Goal: Task Accomplishment & Management: Manage account settings

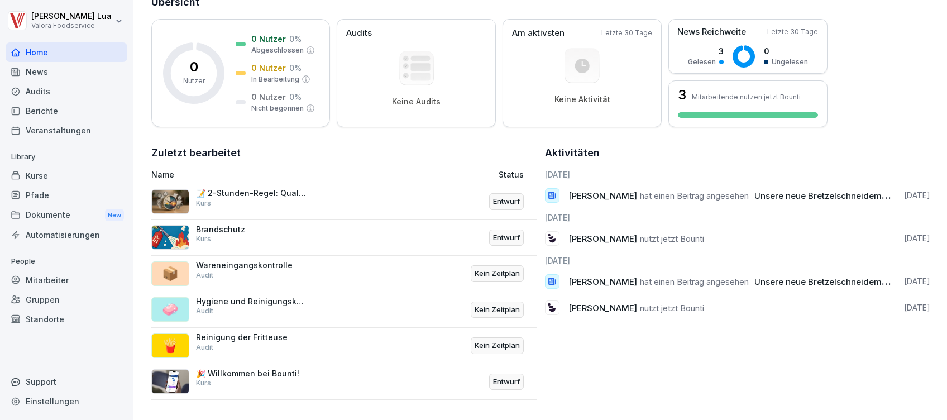
scroll to position [158, 0]
click at [317, 188] on div "📝 2-Stunden-Regel: Qualitätssicherung und Dokumentation Kurs" at bounding box center [270, 201] width 239 height 27
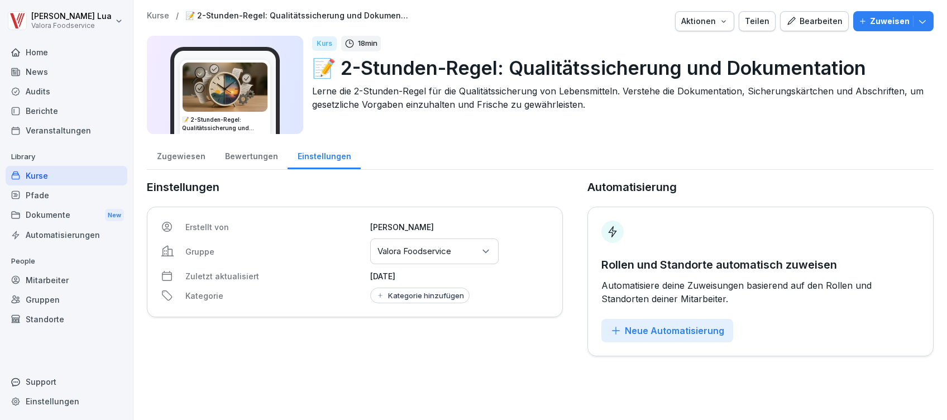
click at [247, 155] on div "Bewertungen" at bounding box center [251, 155] width 73 height 28
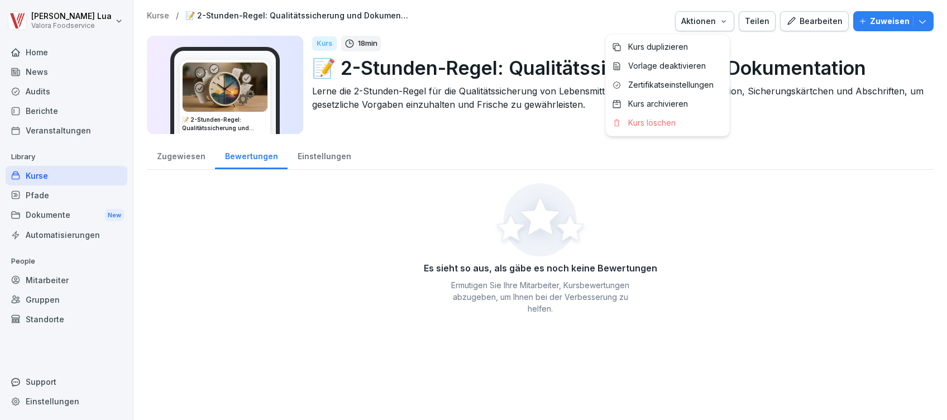
click at [722, 21] on icon "button" at bounding box center [724, 21] width 4 height 2
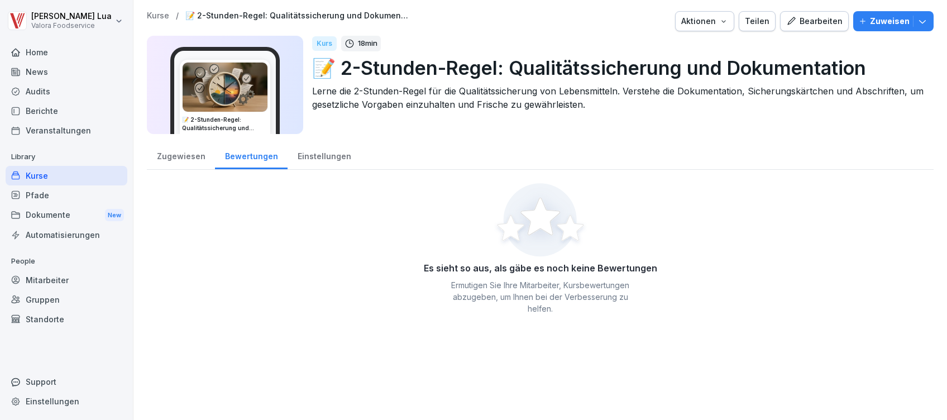
click at [25, 174] on div "Kurse" at bounding box center [67, 176] width 122 height 20
click at [67, 175] on div "Kurse" at bounding box center [67, 176] width 122 height 20
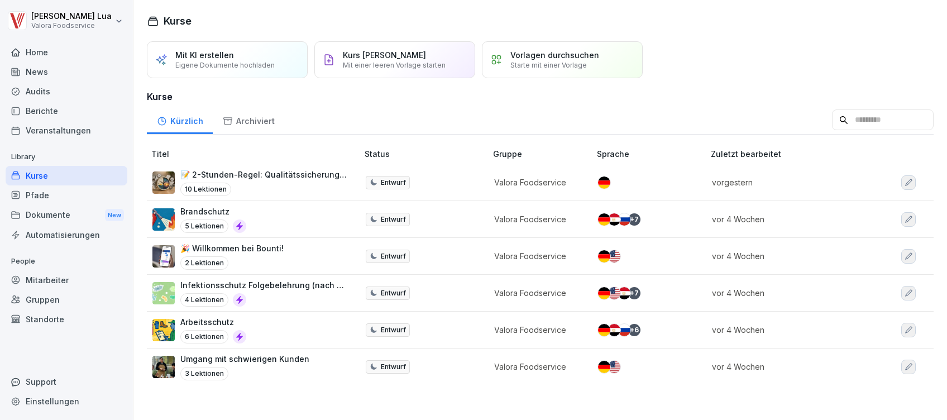
click at [259, 65] on p "Eigene Dokumente hochladen" at bounding box center [224, 65] width 99 height 8
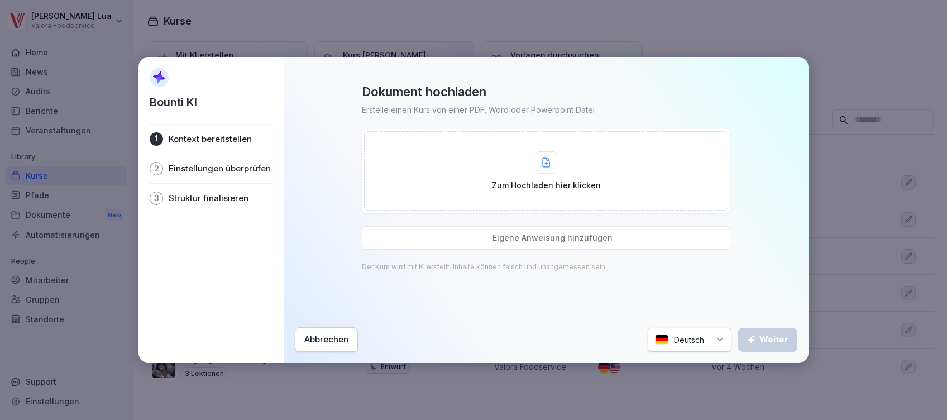
click at [546, 160] on icon at bounding box center [546, 163] width 8 height 10
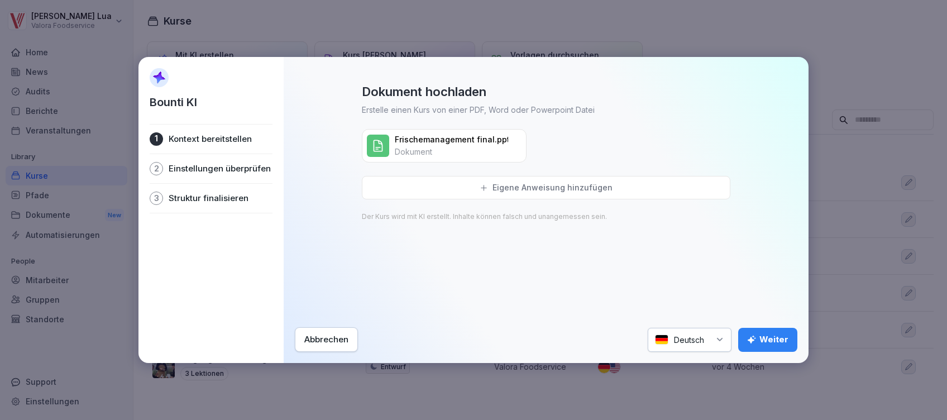
click at [780, 342] on div "Weiter" at bounding box center [767, 339] width 41 height 12
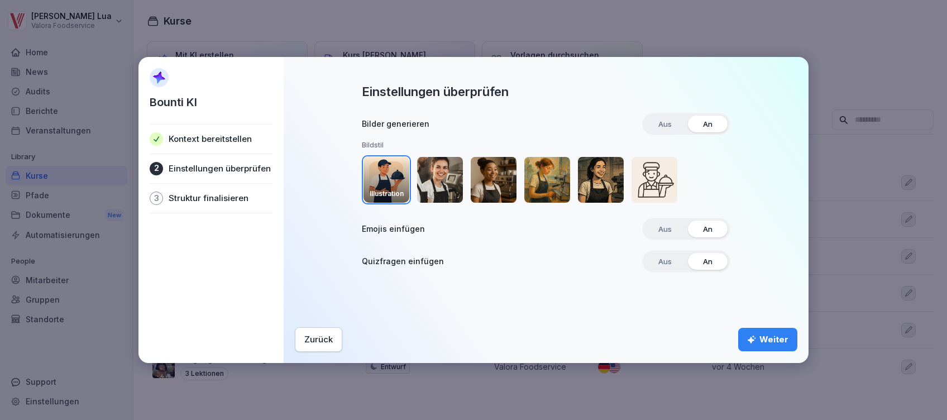
click at [602, 176] on img "button" at bounding box center [601, 180] width 46 height 46
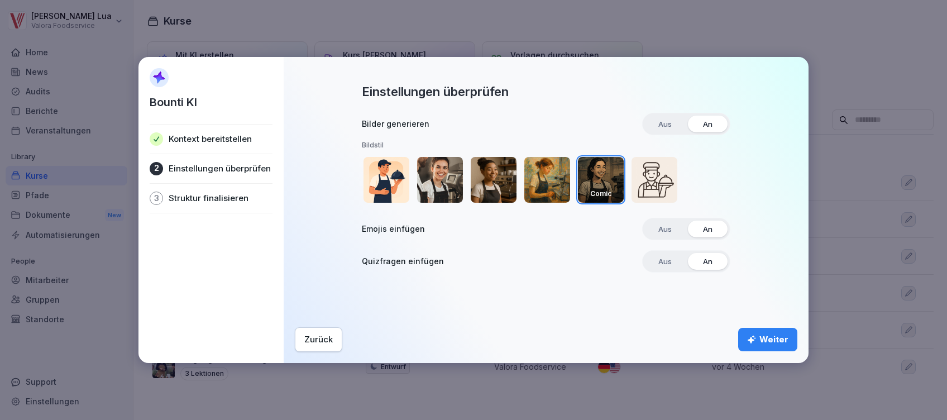
click at [776, 334] on div "Weiter" at bounding box center [767, 339] width 41 height 12
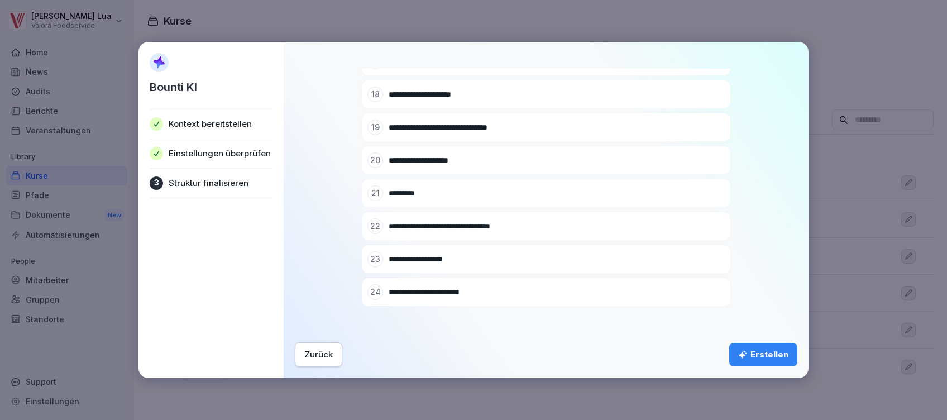
scroll to position [686, 0]
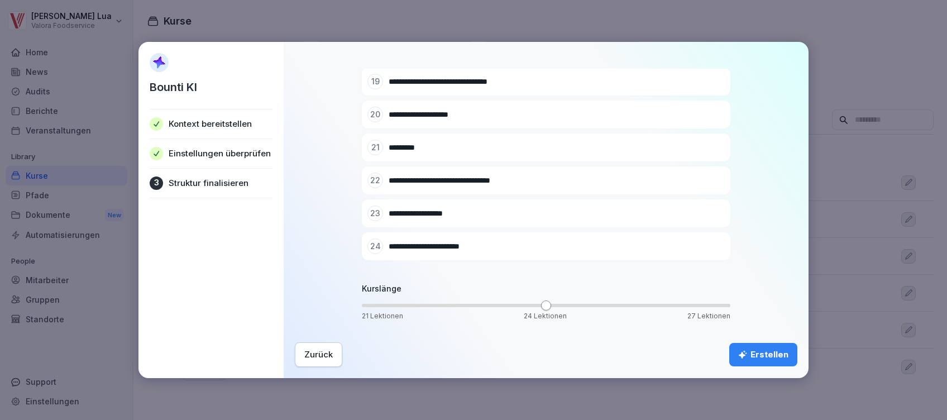
click at [756, 355] on div "Erstellen" at bounding box center [763, 355] width 50 height 12
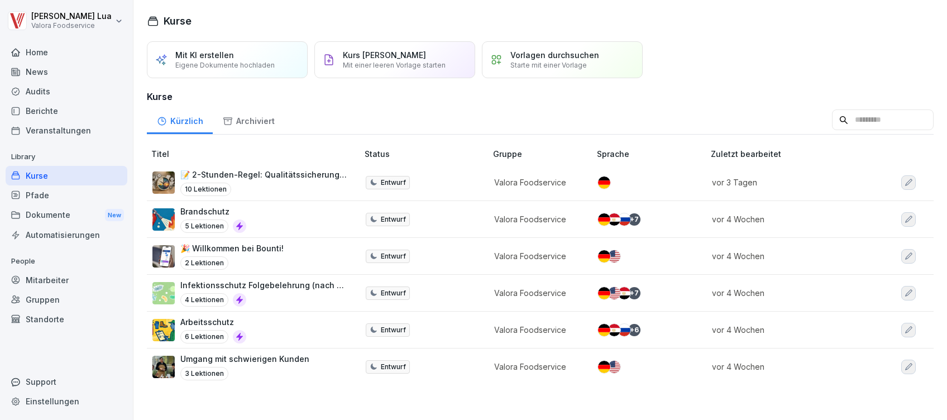
click at [244, 118] on div "Archiviert" at bounding box center [248, 120] width 71 height 28
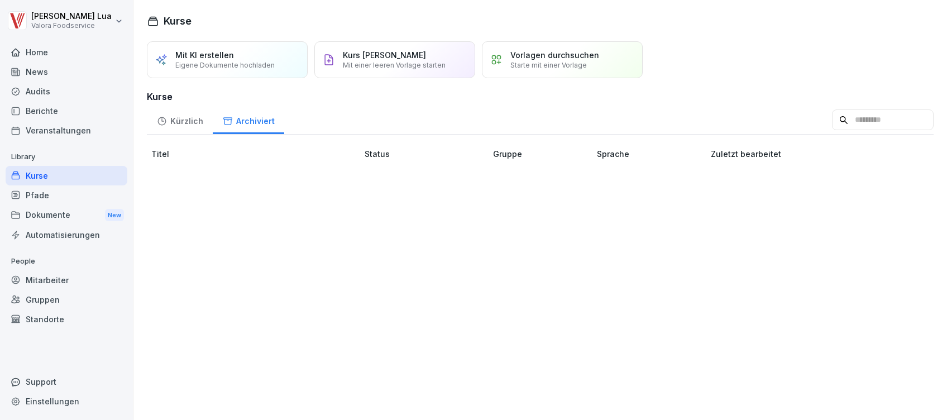
click at [188, 119] on div "Kürzlich" at bounding box center [180, 120] width 66 height 28
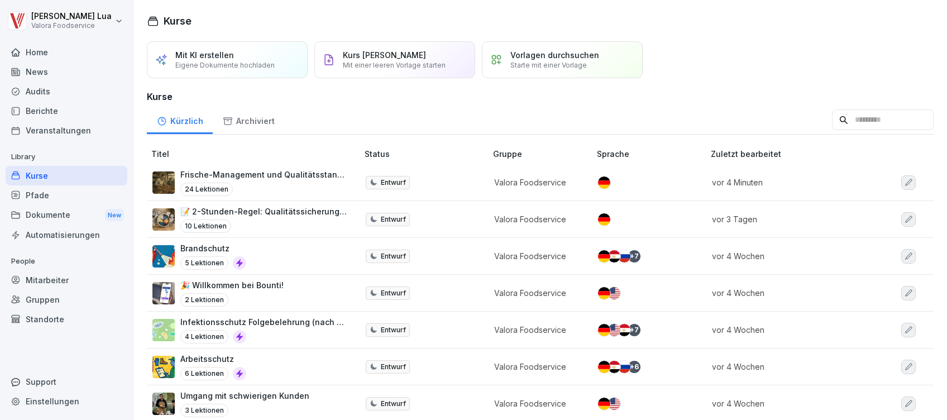
click at [309, 176] on p "Frische-Management und Qualitätsstandards bei BackWERK" at bounding box center [263, 175] width 166 height 12
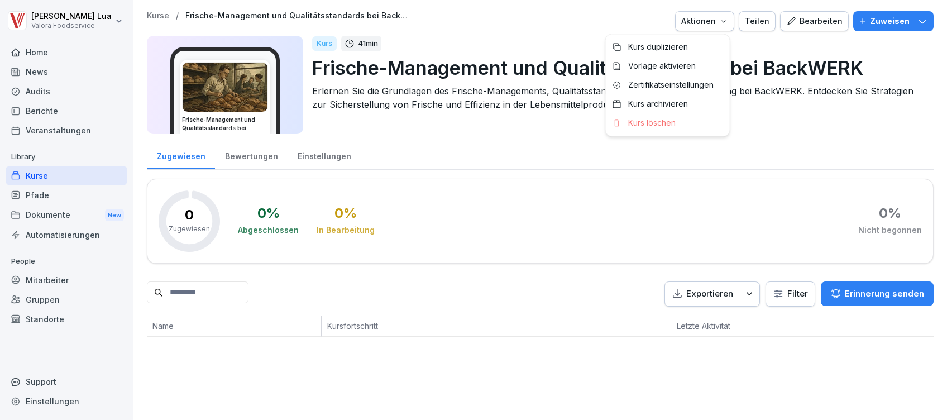
click at [721, 20] on icon "button" at bounding box center [723, 21] width 9 height 9
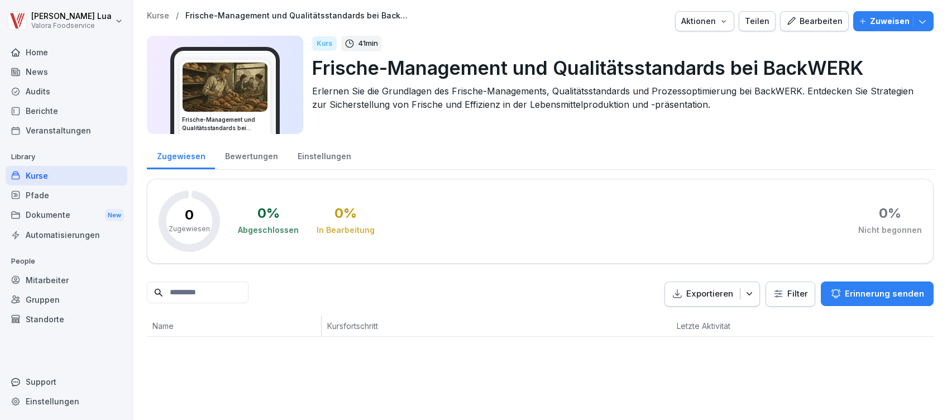
click at [721, 20] on icon "button" at bounding box center [723, 21] width 9 height 9
click at [809, 19] on div "Bearbeiten" at bounding box center [814, 21] width 56 height 12
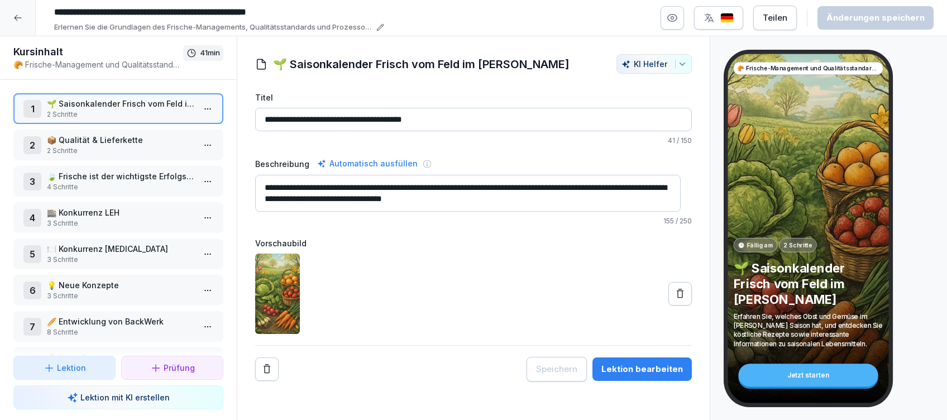
click at [635, 359] on button "Lektion bearbeiten" at bounding box center [642, 368] width 99 height 23
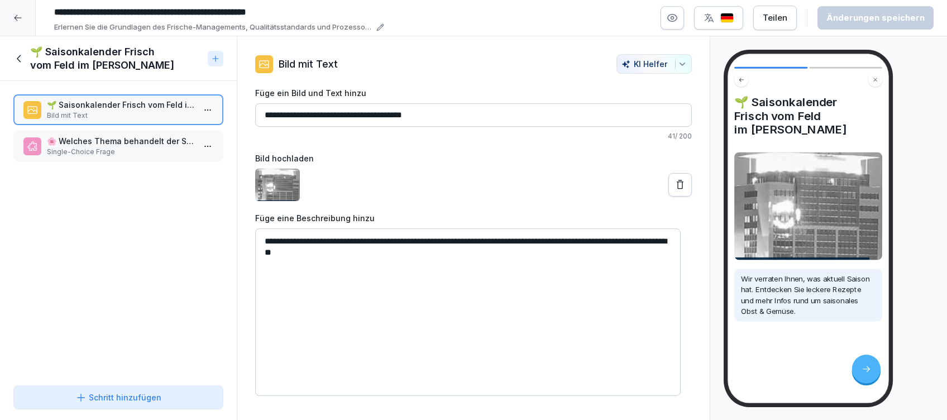
click at [139, 148] on p "Single-Choice Frage" at bounding box center [120, 152] width 147 height 10
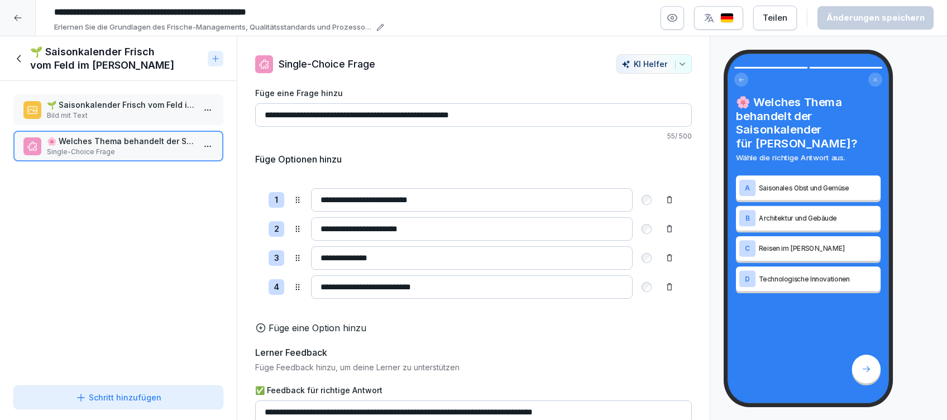
click at [144, 108] on p "🌱 Saisonkalender Frisch vom Feld im März" at bounding box center [120, 105] width 147 height 12
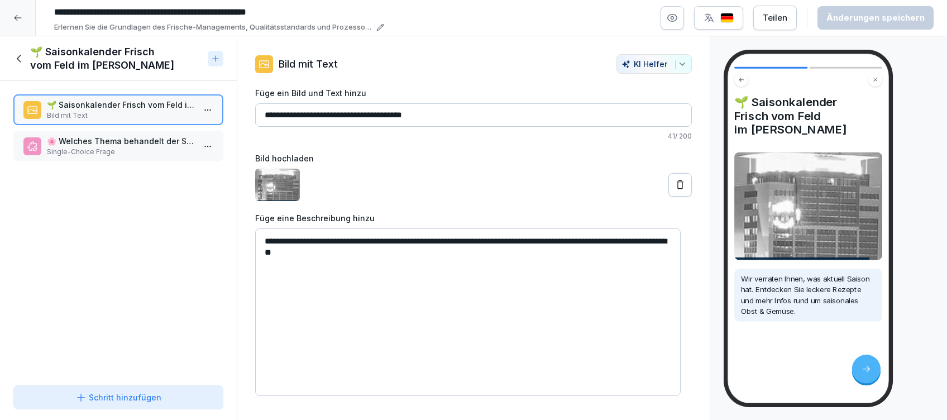
click at [9, 12] on div at bounding box center [18, 18] width 36 height 36
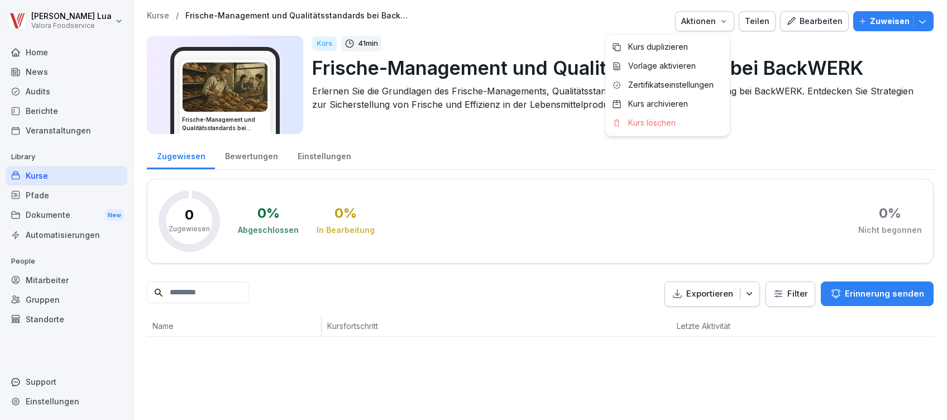
click at [701, 24] on div "Aktionen" at bounding box center [704, 21] width 47 height 12
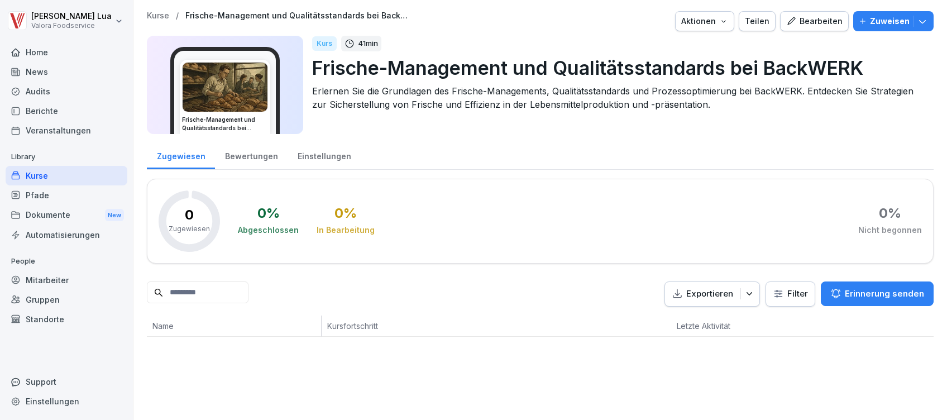
click at [807, 20] on div "Bearbeiten" at bounding box center [814, 21] width 56 height 12
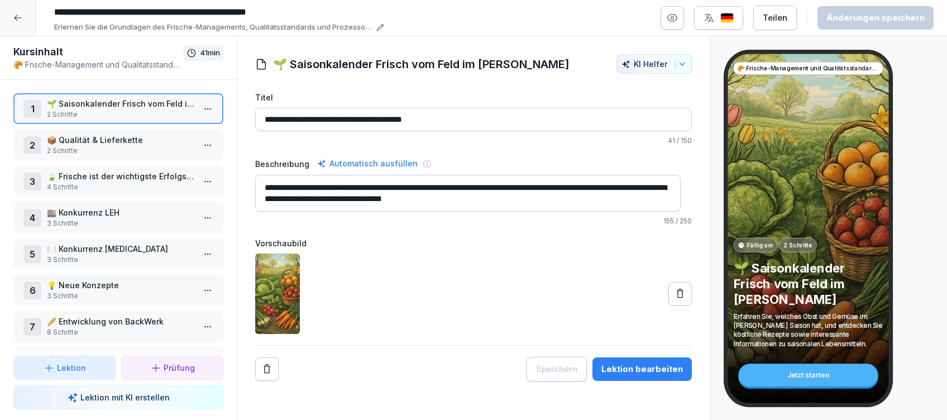
click at [198, 108] on html "**********" at bounding box center [473, 210] width 947 height 420
click at [142, 194] on div "Löschen" at bounding box center [135, 193] width 46 height 12
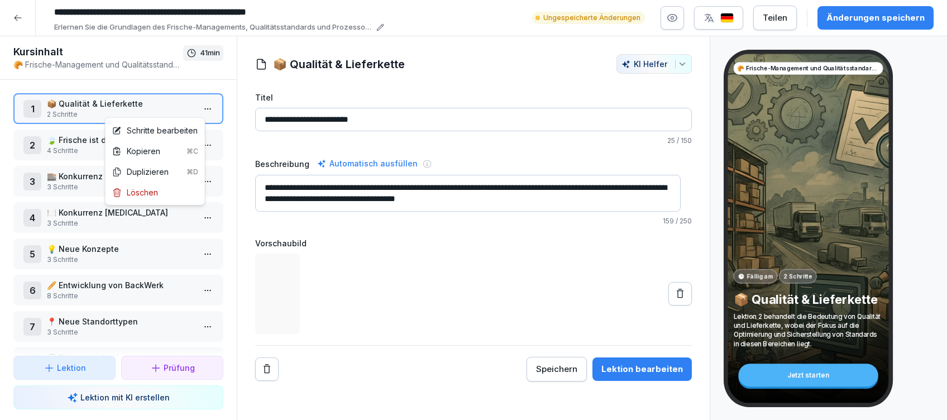
click at [195, 109] on html "**********" at bounding box center [473, 210] width 947 height 420
click at [138, 189] on div "Löschen" at bounding box center [135, 193] width 46 height 12
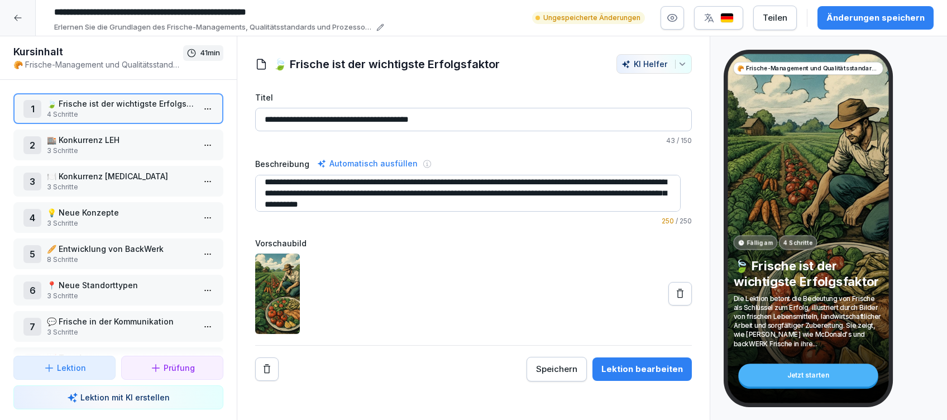
scroll to position [11, 0]
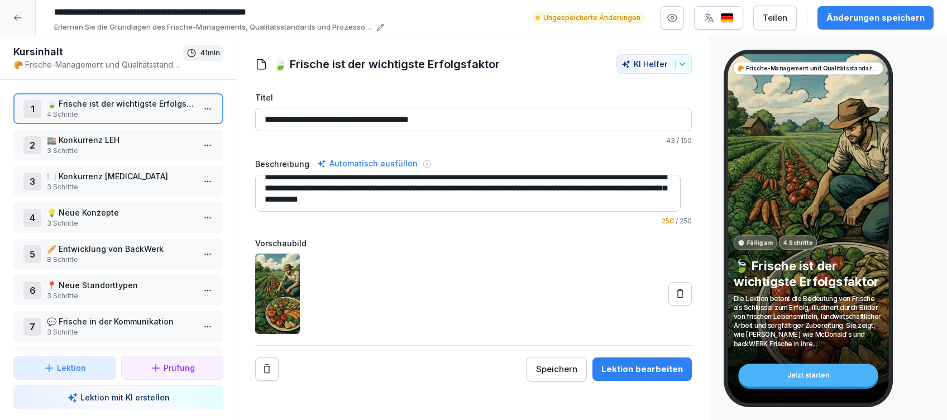
click at [626, 360] on button "Lektion bearbeiten" at bounding box center [642, 368] width 99 height 23
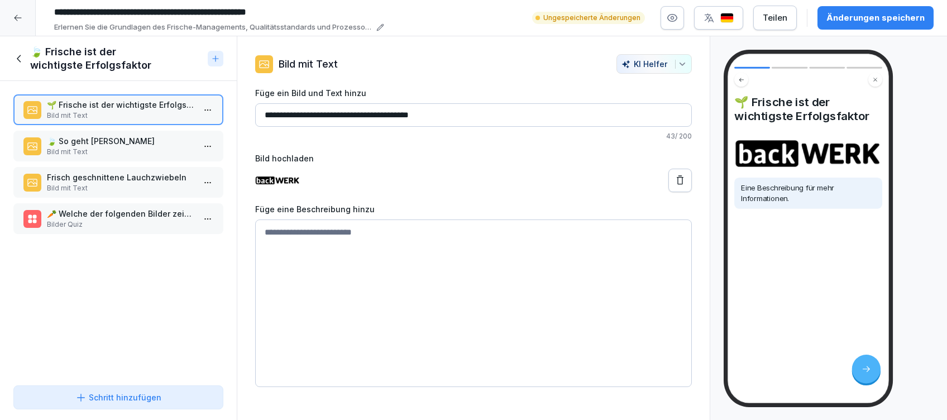
click at [126, 138] on p "🍃 So geht Frische" at bounding box center [120, 141] width 147 height 12
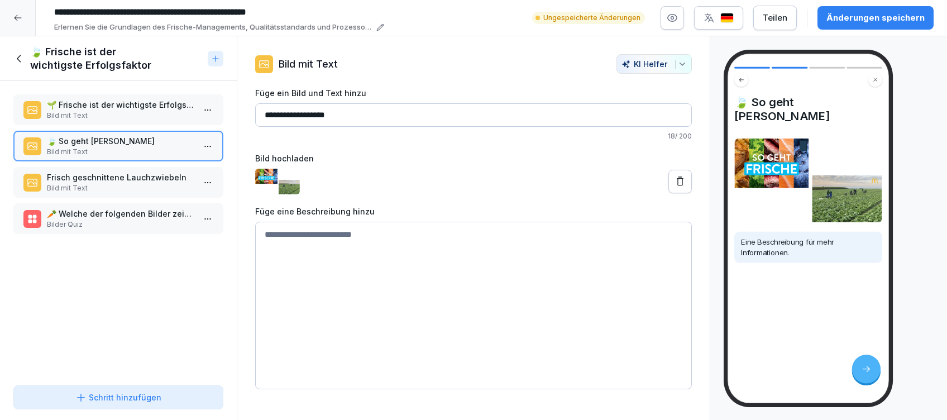
click at [106, 178] on p "Frisch geschnittene Lauchzwiebeln" at bounding box center [120, 177] width 147 height 12
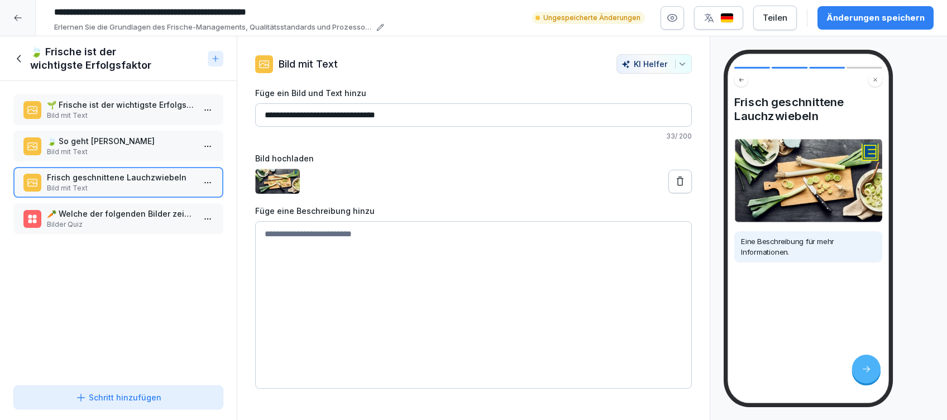
click at [99, 210] on p "🥕 Welche der folgenden Bilder zeigt frisches Gemüse?" at bounding box center [120, 214] width 147 height 12
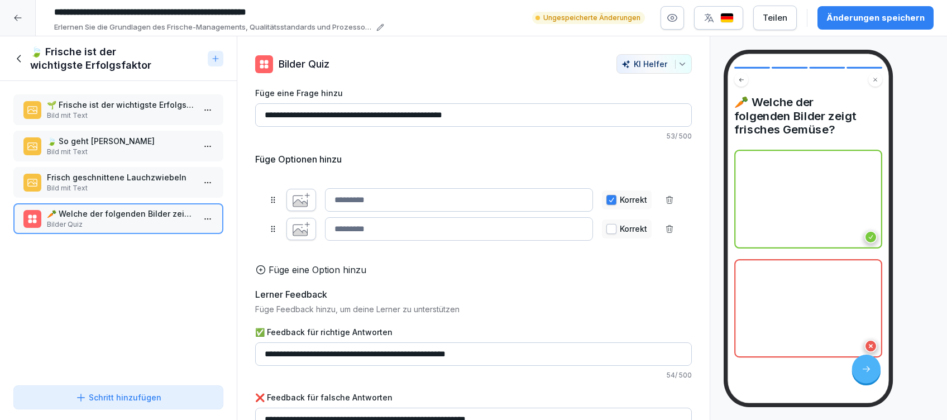
click at [18, 58] on icon at bounding box center [19, 58] width 4 height 7
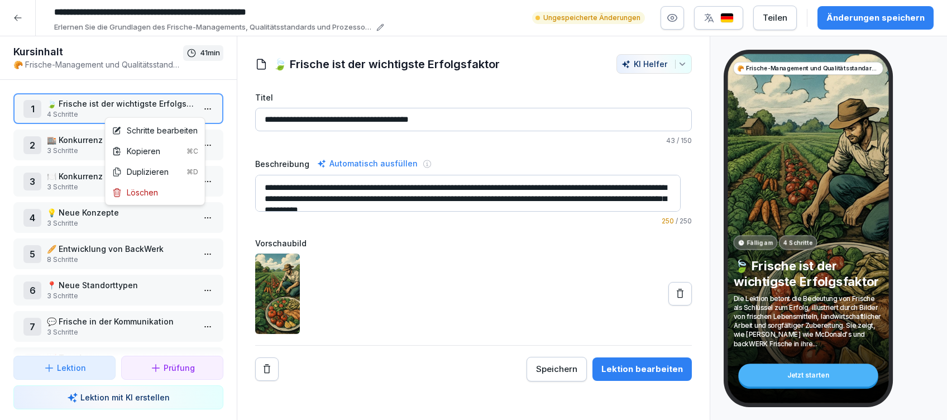
click at [201, 103] on html "**********" at bounding box center [473, 210] width 947 height 420
click at [154, 194] on div "Löschen" at bounding box center [135, 193] width 46 height 12
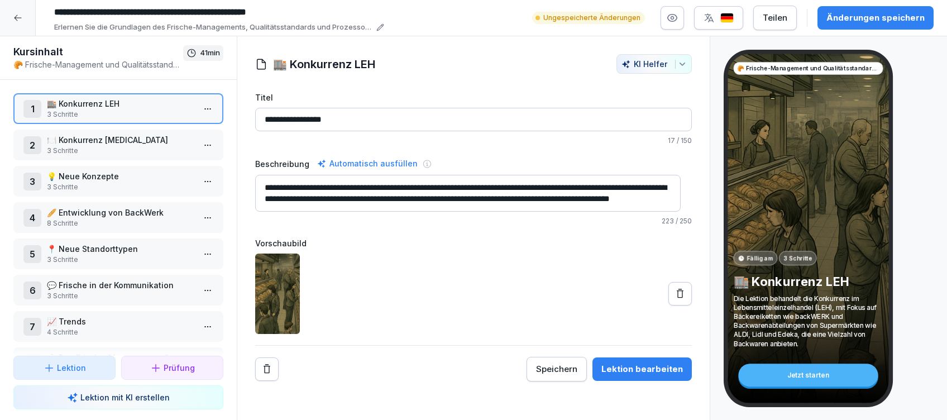
click at [643, 370] on div "Lektion bearbeiten" at bounding box center [643, 369] width 82 height 12
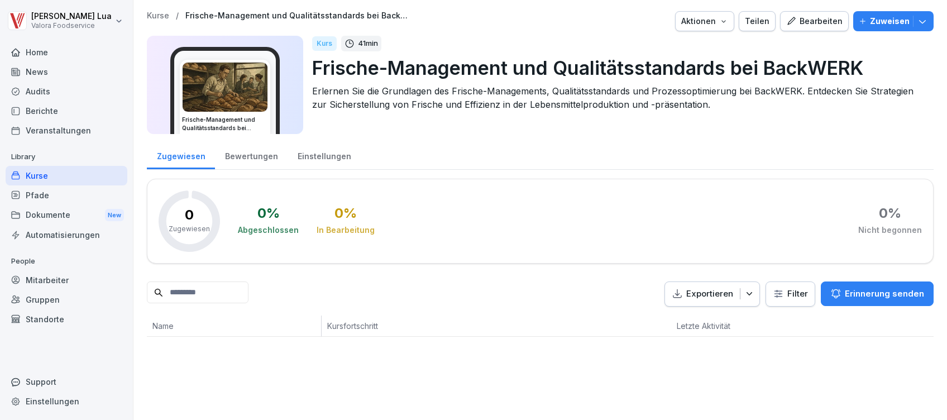
click at [818, 17] on div "Bearbeiten" at bounding box center [814, 21] width 56 height 12
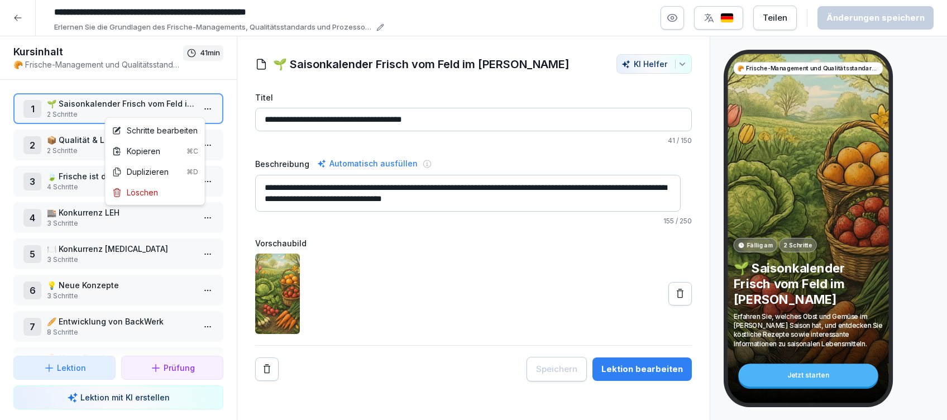
click at [196, 106] on html "**********" at bounding box center [473, 210] width 947 height 420
click at [140, 192] on div "Löschen" at bounding box center [135, 193] width 46 height 12
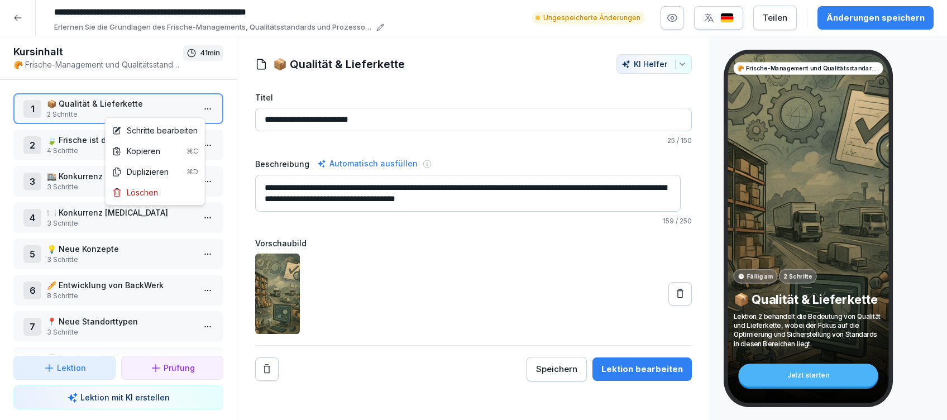
click at [201, 110] on html "**********" at bounding box center [473, 210] width 947 height 420
click at [152, 192] on div "Löschen" at bounding box center [135, 193] width 46 height 12
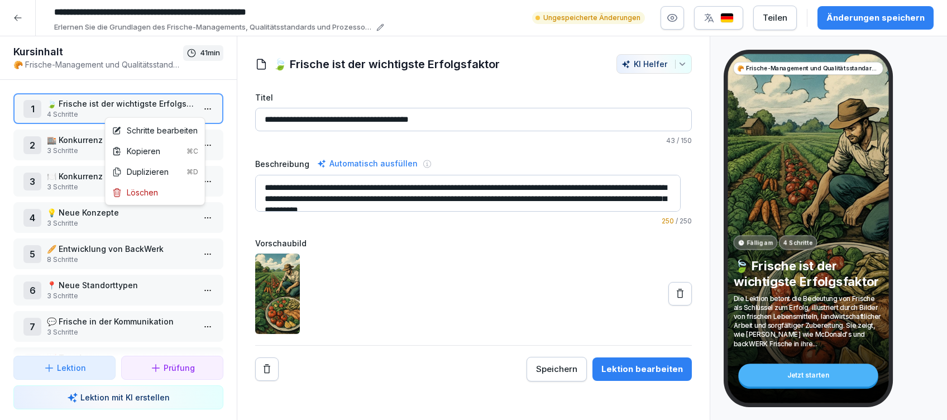
click at [197, 106] on html "**********" at bounding box center [473, 210] width 947 height 420
click at [145, 195] on div "Löschen" at bounding box center [135, 193] width 46 height 12
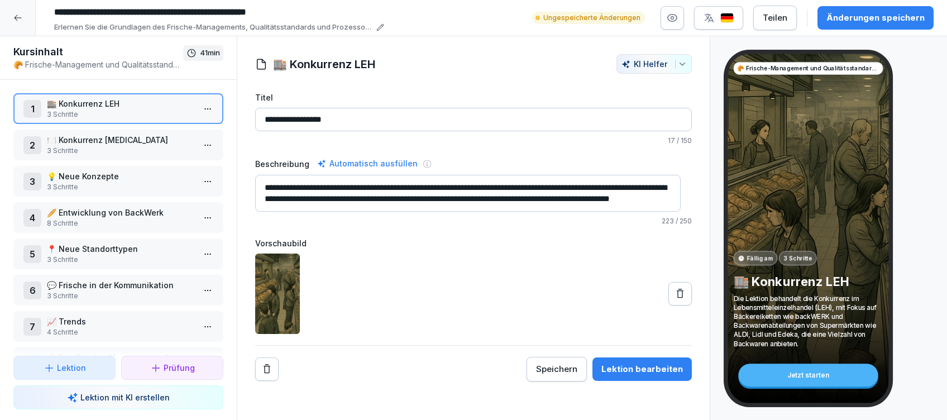
click at [552, 369] on div "Speichern" at bounding box center [556, 369] width 41 height 12
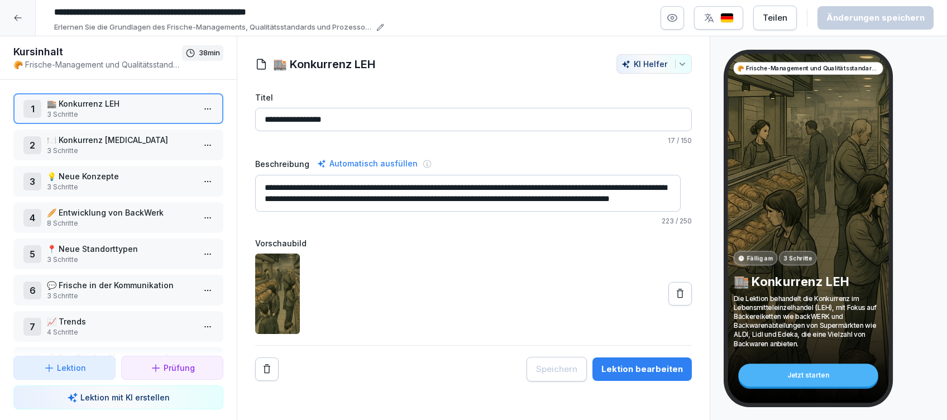
scroll to position [11, 0]
click at [627, 366] on div "Lektion bearbeiten" at bounding box center [643, 369] width 82 height 12
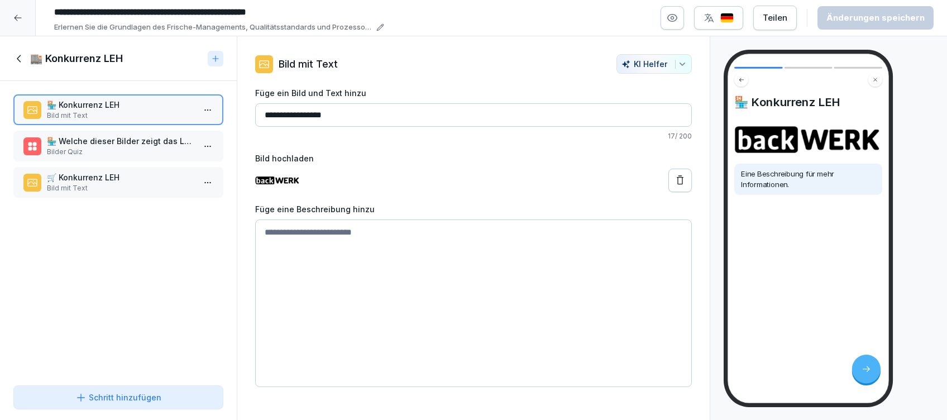
click at [128, 152] on p "Bilder Quiz" at bounding box center [120, 152] width 147 height 10
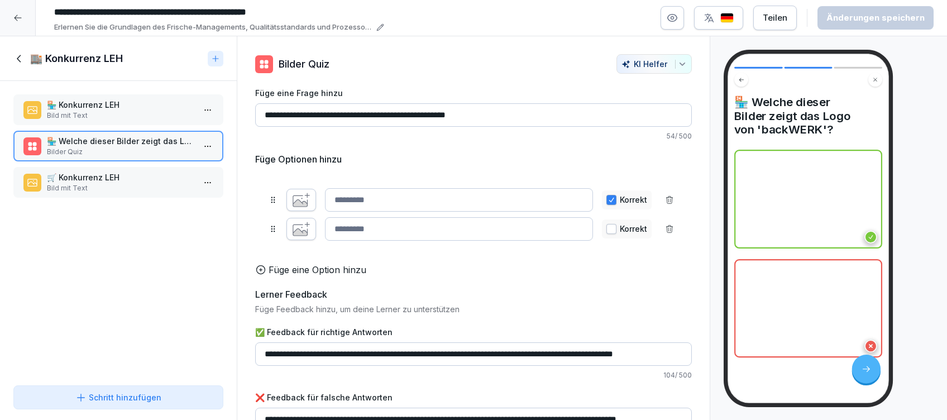
click at [118, 188] on p "Bild mit Text" at bounding box center [120, 188] width 147 height 10
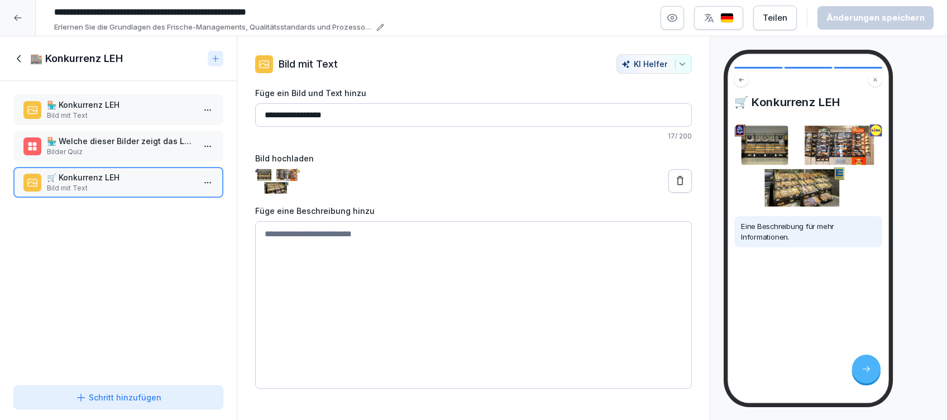
click at [17, 58] on icon at bounding box center [19, 59] width 12 height 12
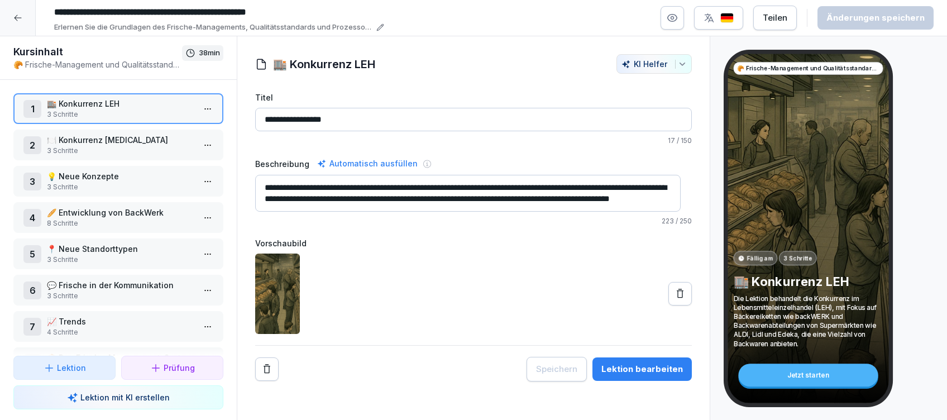
click at [119, 146] on p "3 Schritte" at bounding box center [120, 151] width 147 height 10
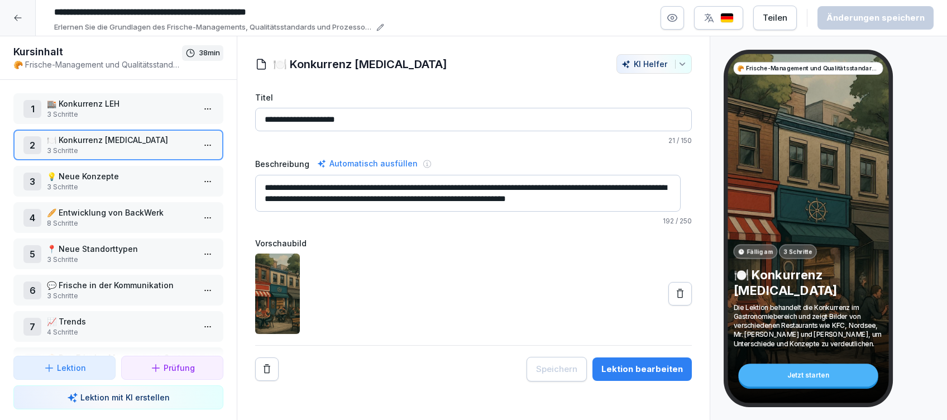
click at [643, 360] on button "Lektion bearbeiten" at bounding box center [642, 368] width 99 height 23
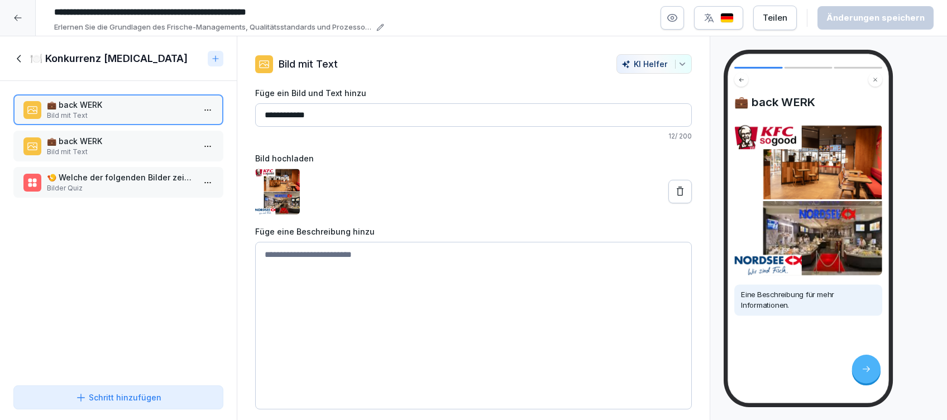
click at [166, 139] on p "💼 back WERK" at bounding box center [120, 141] width 147 height 12
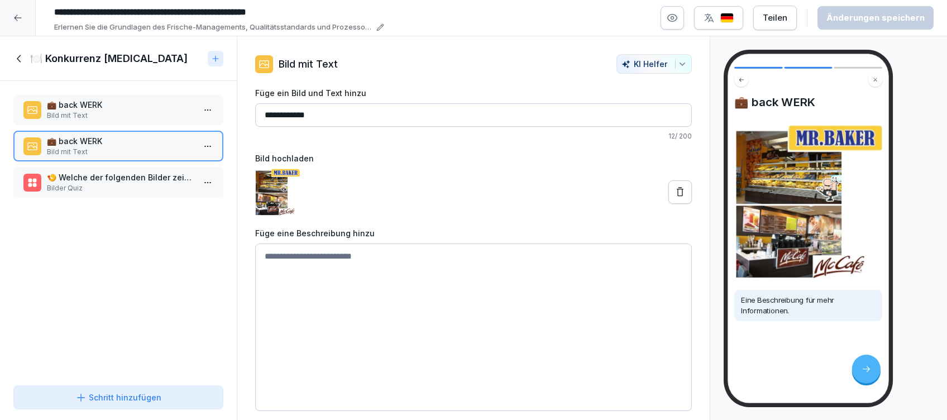
click at [148, 187] on p "Bilder Quiz" at bounding box center [120, 188] width 147 height 10
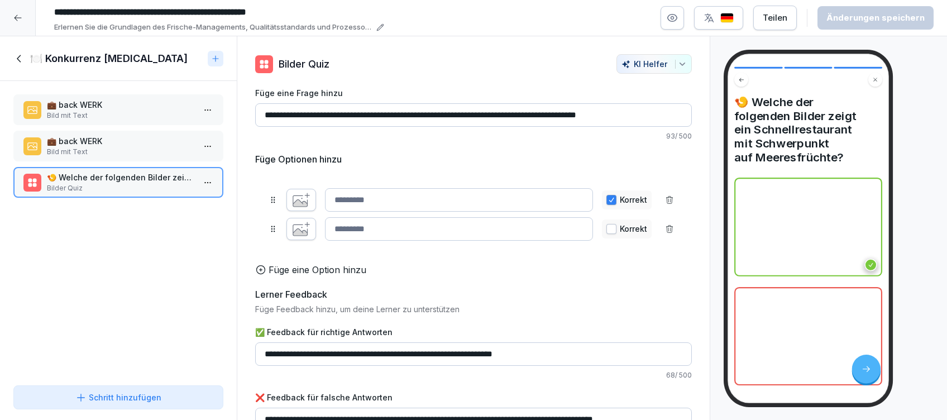
click at [21, 63] on icon at bounding box center [19, 59] width 12 height 12
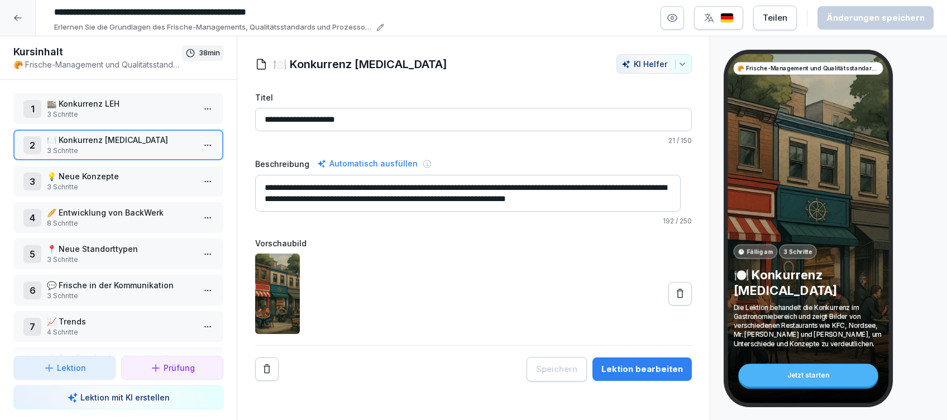
click at [130, 177] on p "💡 Neue Konzepte" at bounding box center [120, 176] width 147 height 12
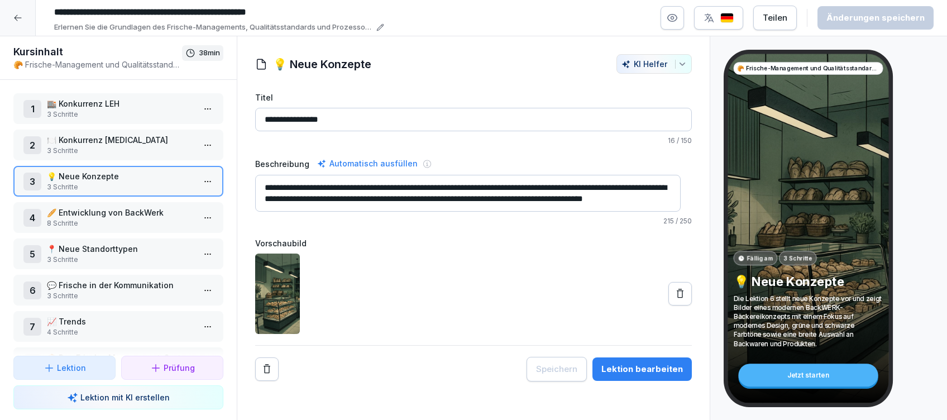
scroll to position [11, 0]
click at [98, 212] on p "🥖 Entwicklung von BackWerk" at bounding box center [120, 213] width 147 height 12
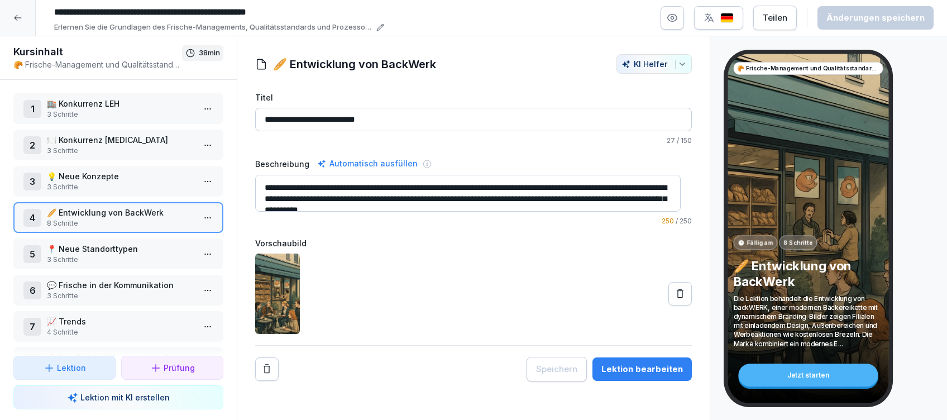
click at [634, 369] on div "Lektion bearbeiten" at bounding box center [643, 369] width 82 height 12
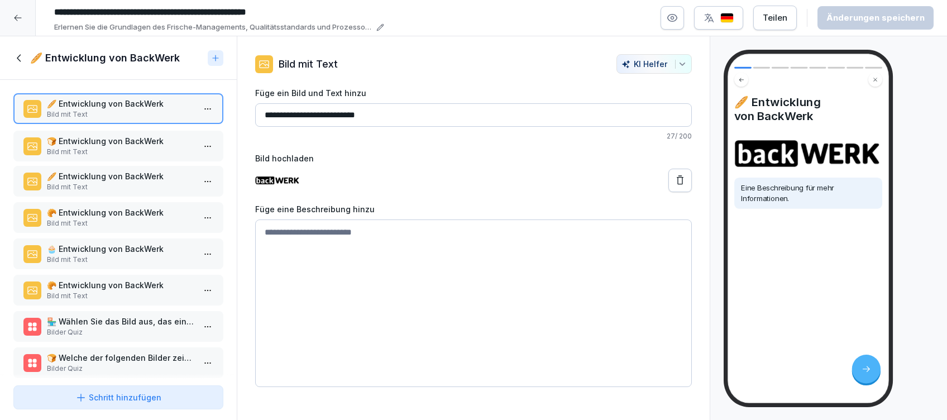
click at [152, 151] on p "Bild mit Text" at bounding box center [120, 152] width 147 height 10
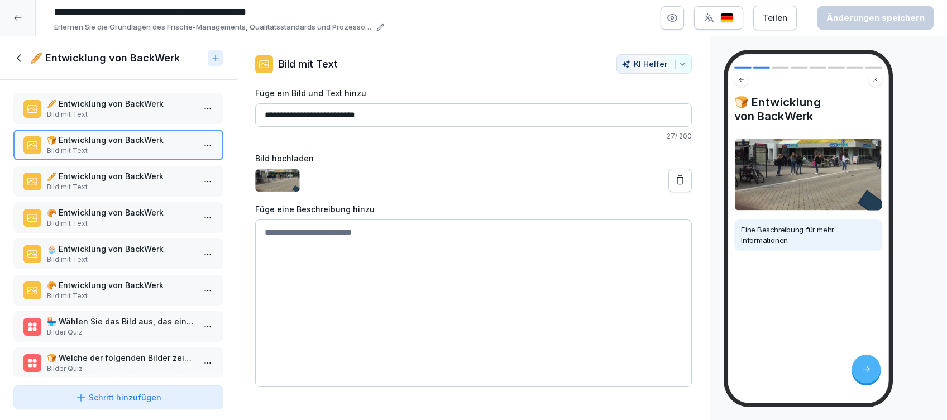
click at [20, 50] on div "🥖 Entwicklung von BackWerk" at bounding box center [118, 58] width 237 height 44
click at [20, 59] on icon at bounding box center [19, 58] width 12 height 12
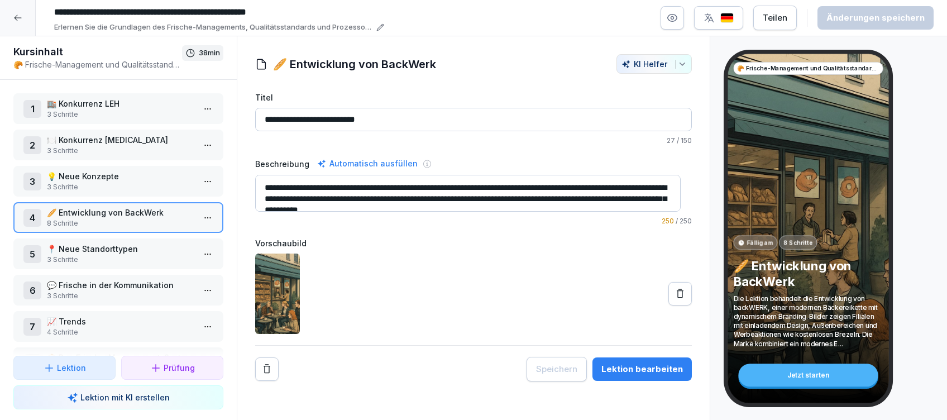
click at [18, 20] on icon at bounding box center [17, 17] width 9 height 9
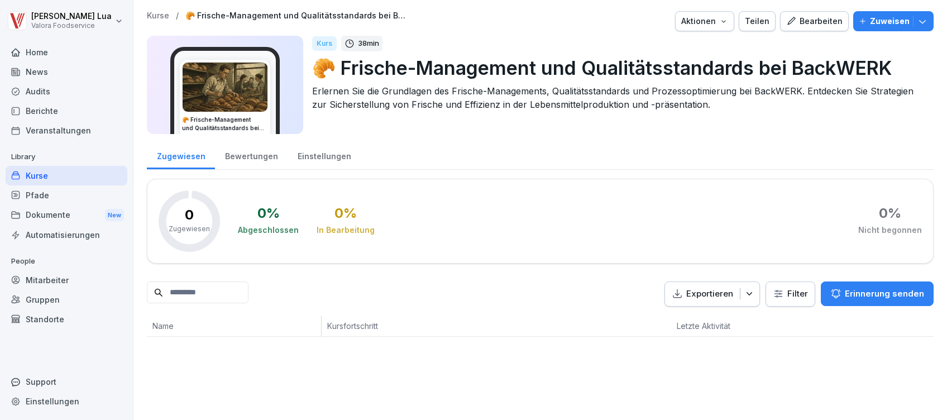
click at [158, 15] on p "Kurse" at bounding box center [158, 15] width 22 height 9
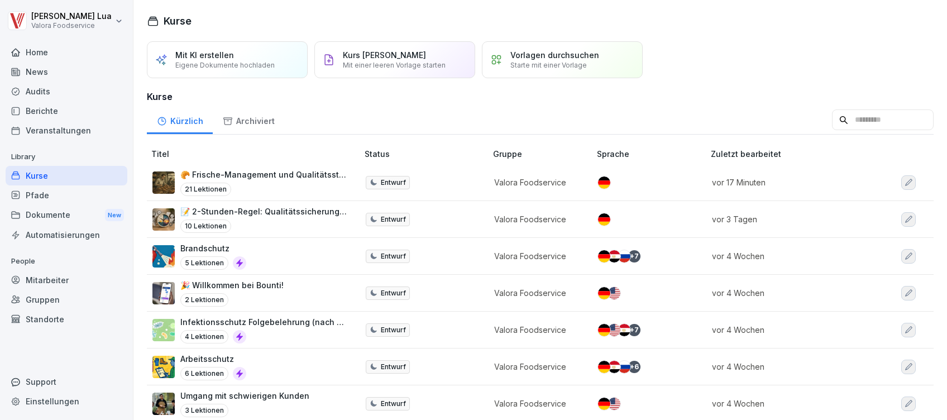
click at [431, 61] on p "Mit einer leeren Vorlage starten" at bounding box center [394, 65] width 103 height 8
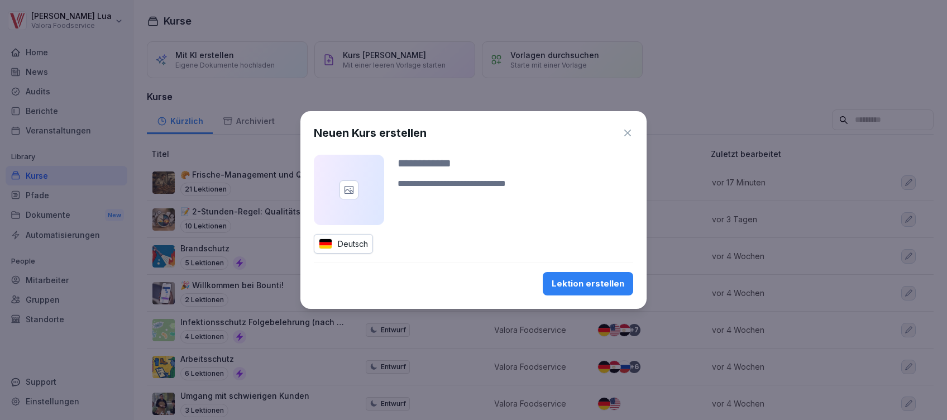
click at [418, 270] on div "Neuen Kurs erstellen Deutsch Lektion erstellen" at bounding box center [473, 210] width 346 height 198
click at [449, 171] on div at bounding box center [516, 179] width 236 height 49
click at [437, 161] on input at bounding box center [516, 163] width 236 height 17
type input "********"
click at [450, 182] on textarea at bounding box center [516, 190] width 236 height 27
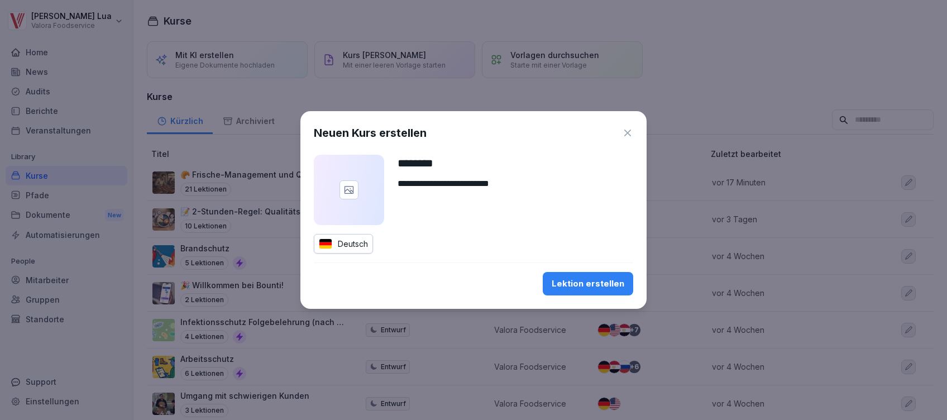
type textarea "**********"
click at [356, 189] on div at bounding box center [349, 189] width 19 height 19
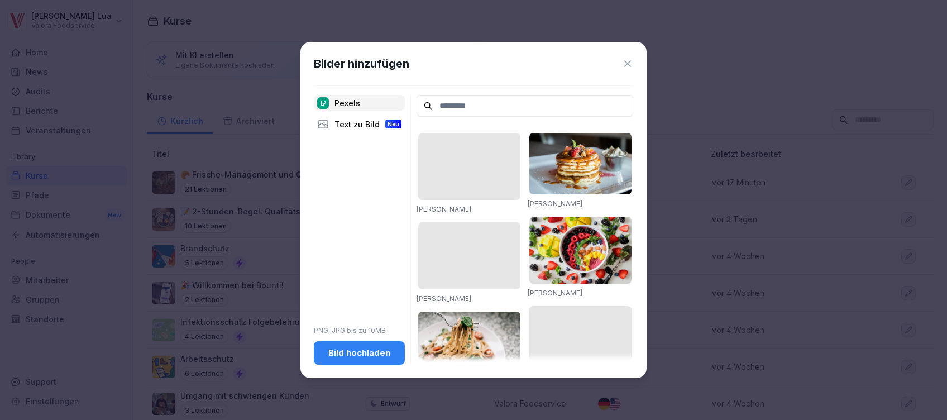
click at [489, 101] on input at bounding box center [525, 106] width 217 height 22
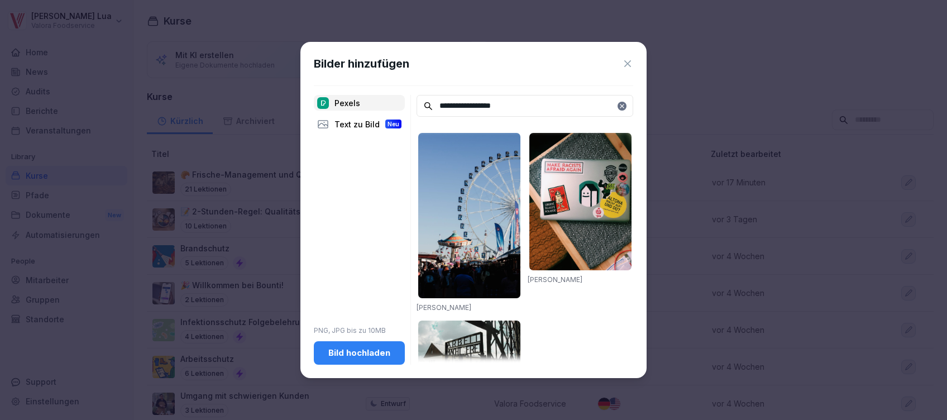
type input "**********"
click at [477, 207] on img at bounding box center [469, 215] width 102 height 165
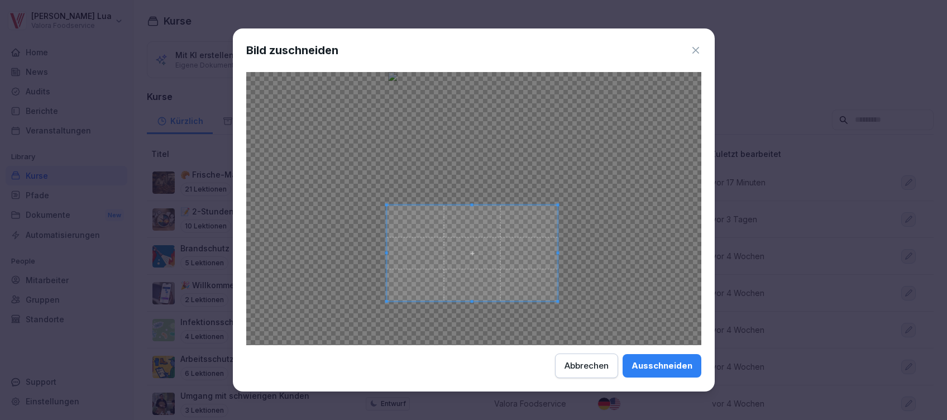
click at [675, 366] on div "Ausschneiden" at bounding box center [662, 366] width 61 height 12
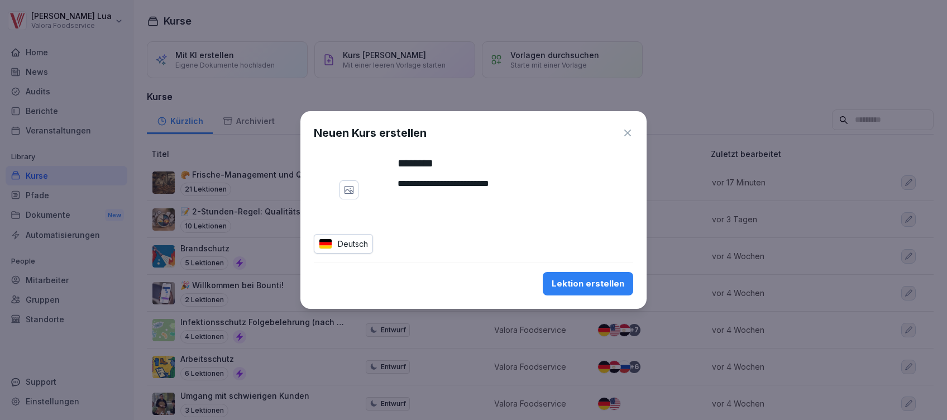
click at [580, 285] on div "Lektion erstellen" at bounding box center [588, 284] width 73 height 12
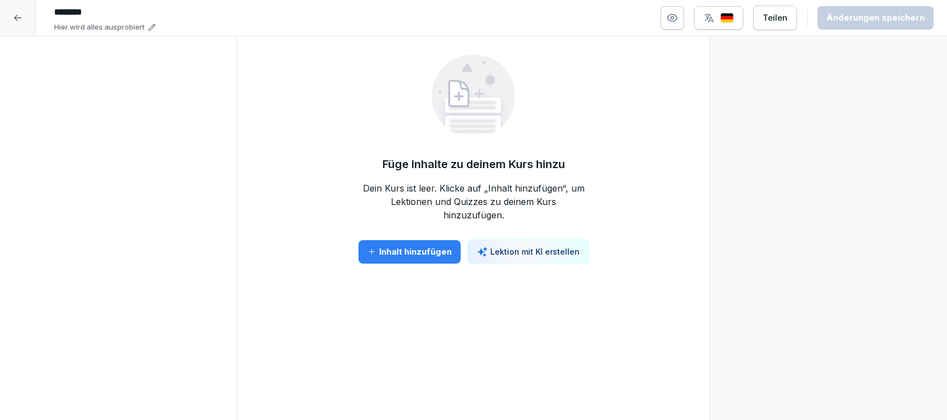
click at [535, 246] on p "Lektion mit KI erstellen" at bounding box center [534, 252] width 89 height 12
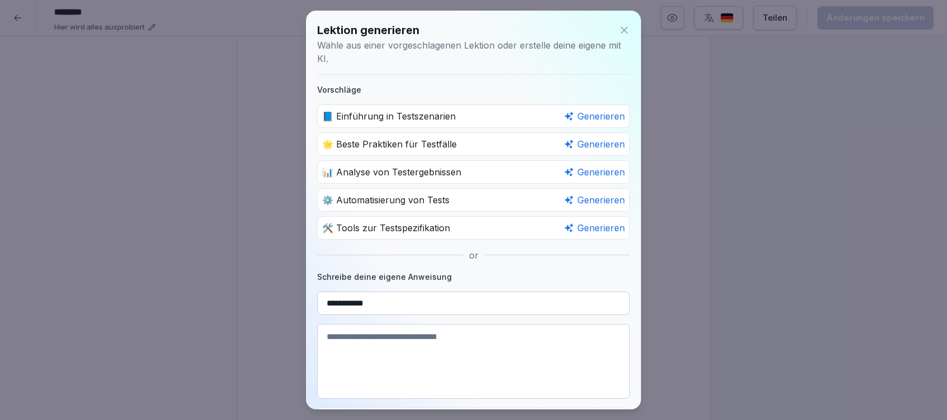
type input "**********"
click at [456, 338] on textarea at bounding box center [473, 361] width 313 height 75
type textarea "*"
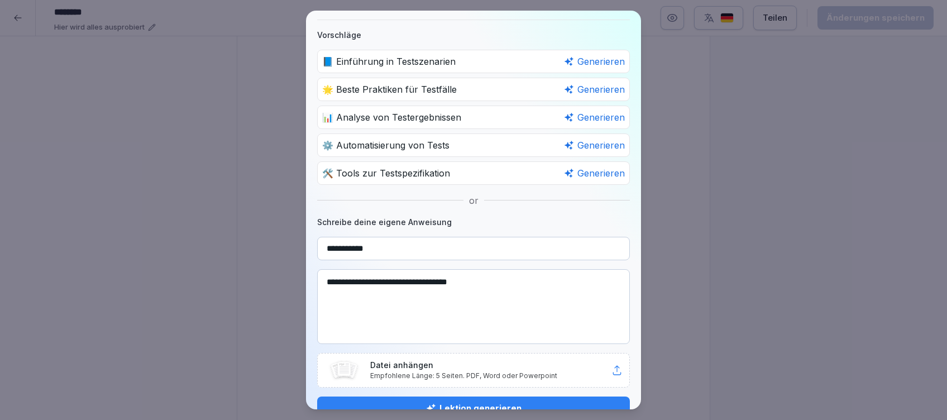
scroll to position [75, 0]
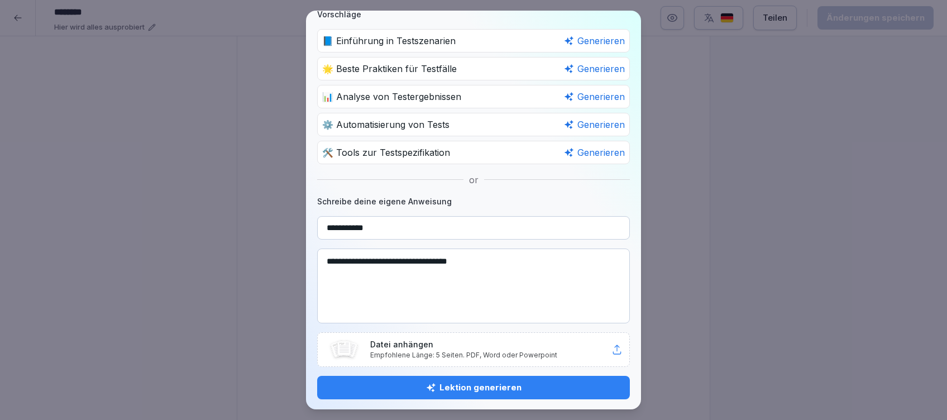
type textarea "**********"
click at [556, 376] on button "Lektion generieren" at bounding box center [473, 387] width 313 height 23
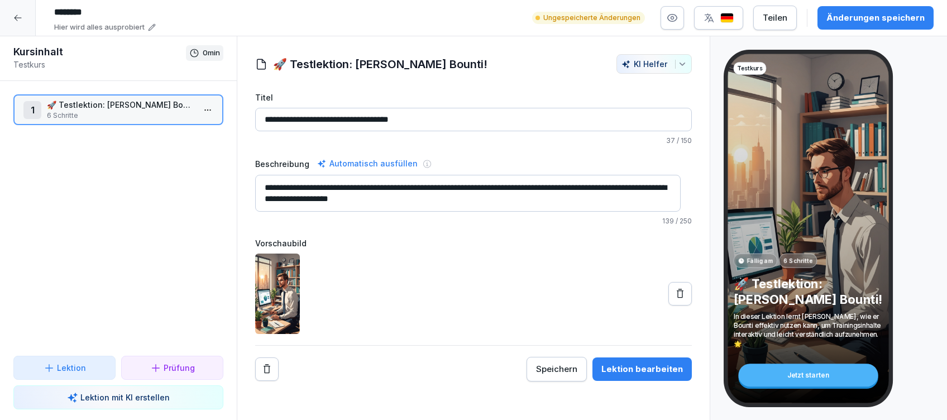
click at [284, 281] on img at bounding box center [277, 294] width 45 height 80
click at [21, 19] on icon at bounding box center [17, 17] width 9 height 9
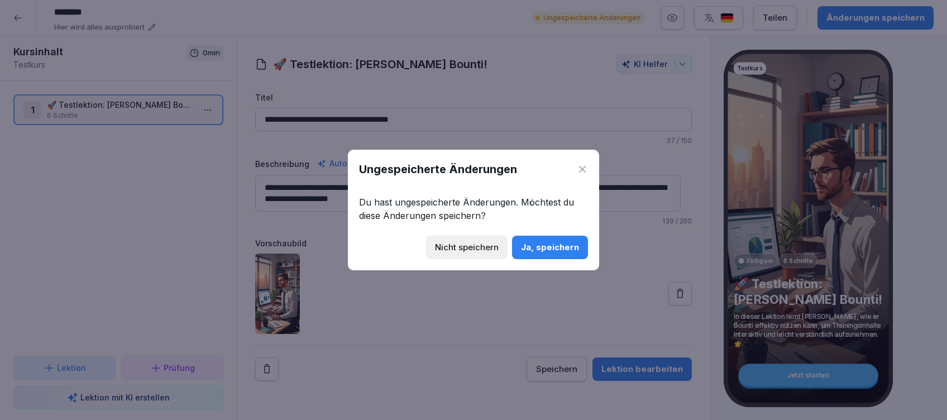
click at [498, 244] on div "Nicht speichern" at bounding box center [467, 247] width 64 height 12
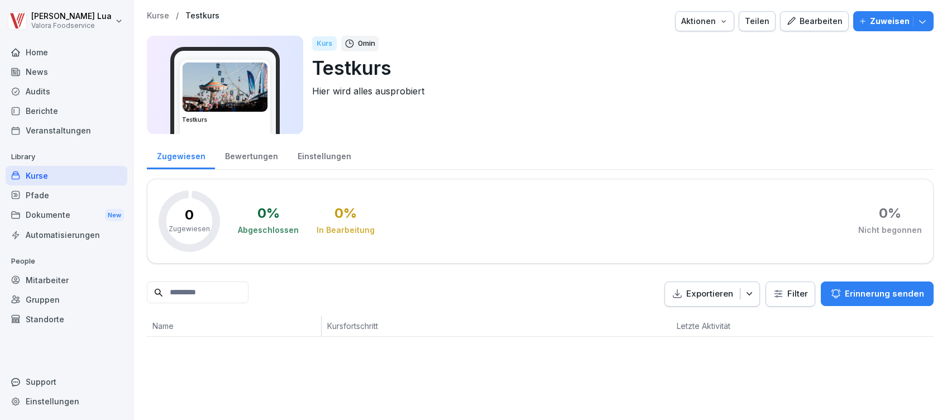
click at [719, 23] on icon "button" at bounding box center [723, 21] width 9 height 9
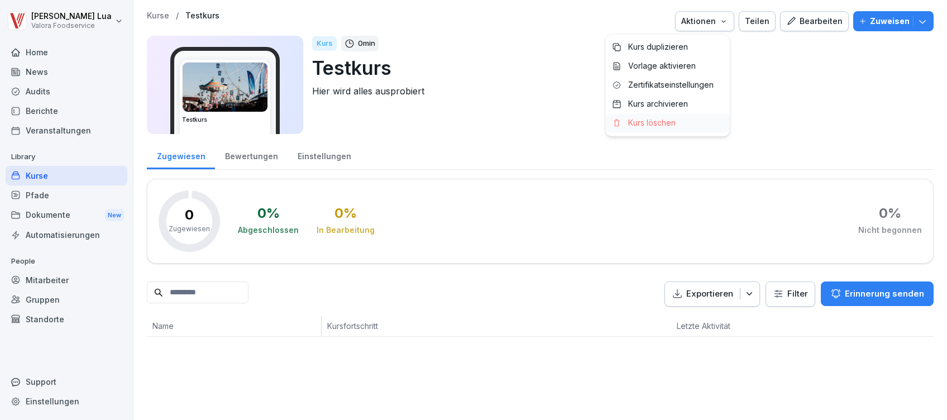
click at [629, 120] on p "Kurs löschen" at bounding box center [651, 123] width 47 height 10
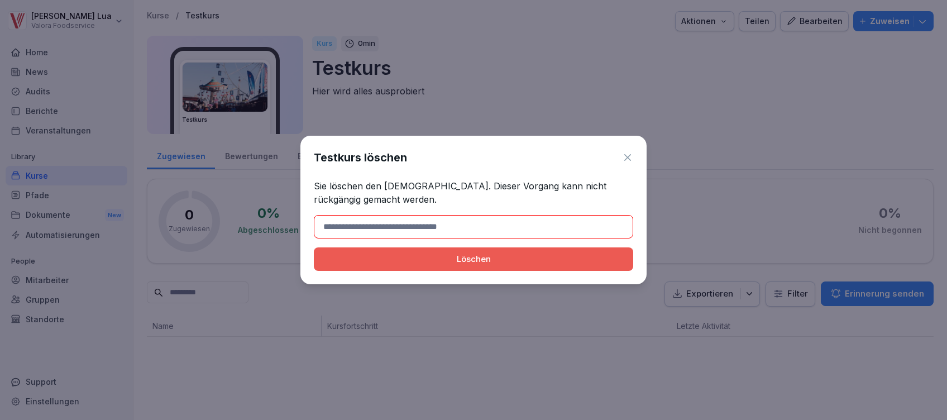
click at [466, 265] on button "Löschen" at bounding box center [473, 258] width 319 height 23
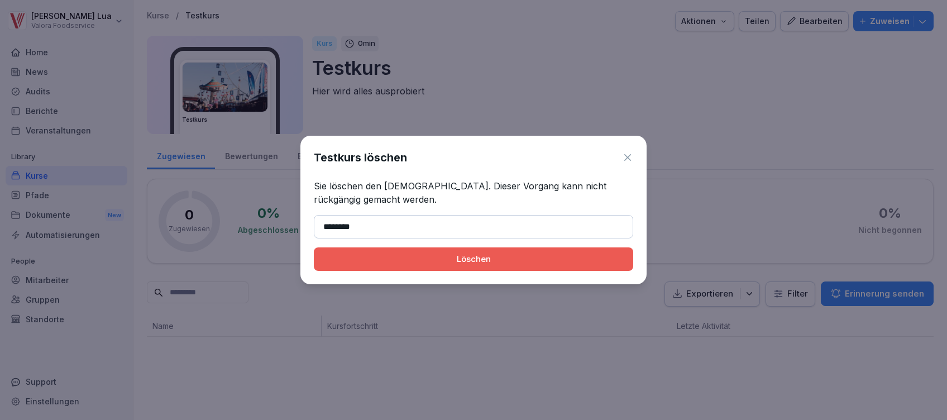
type input "********"
click at [314, 247] on button "Löschen" at bounding box center [473, 258] width 319 height 23
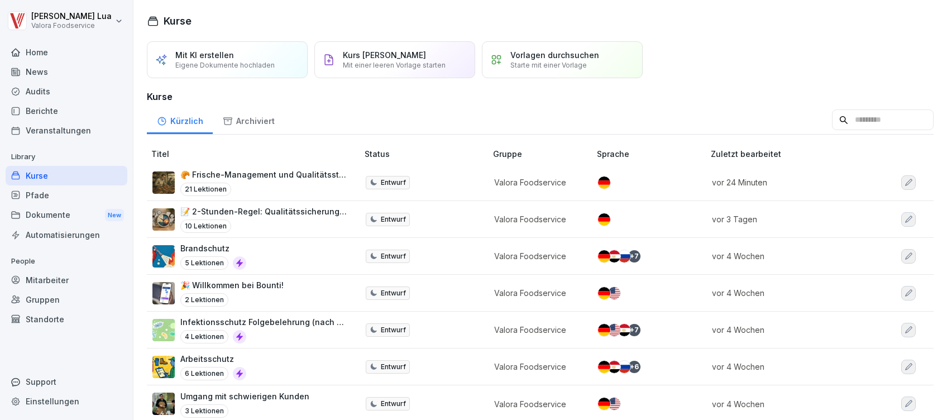
click at [617, 52] on div "Vorlagen durchsuchen Starte mit einer Vorlage" at bounding box center [562, 59] width 161 height 37
click at [203, 58] on p "Mit KI erstellen" at bounding box center [204, 54] width 59 height 9
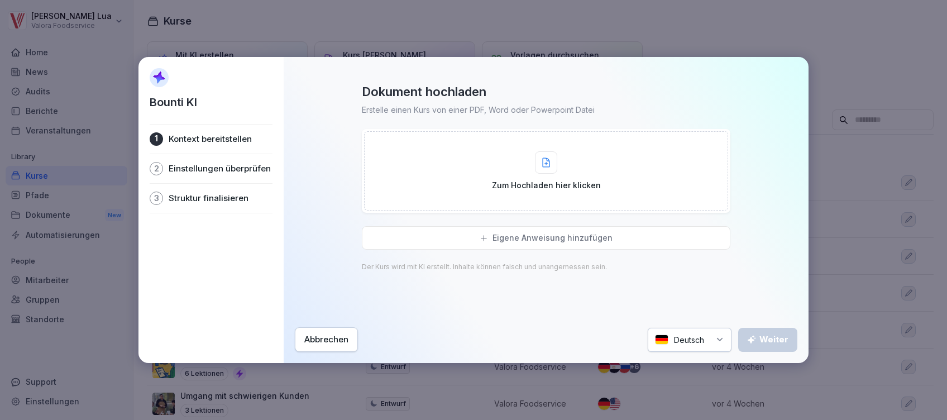
click at [554, 152] on div at bounding box center [546, 162] width 22 height 22
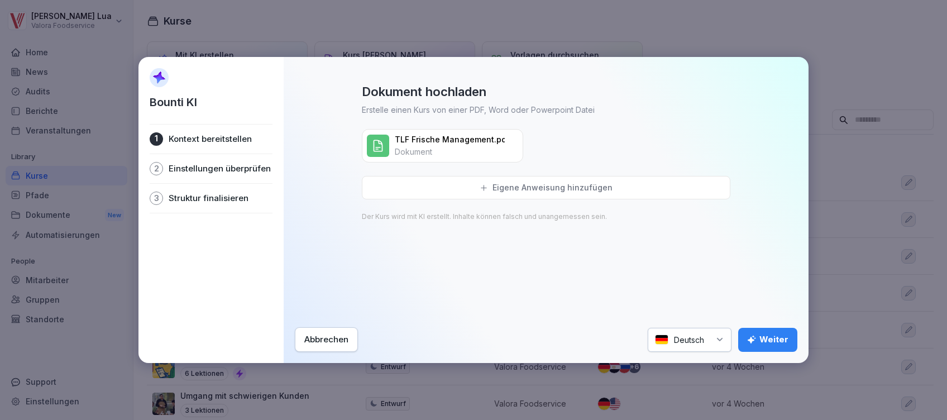
click at [770, 335] on button "Weiter" at bounding box center [767, 340] width 59 height 24
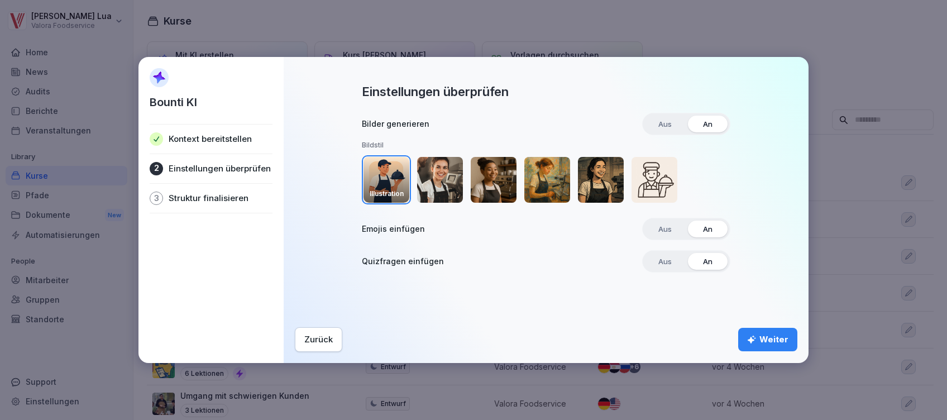
click at [444, 170] on img "button" at bounding box center [440, 180] width 46 height 46
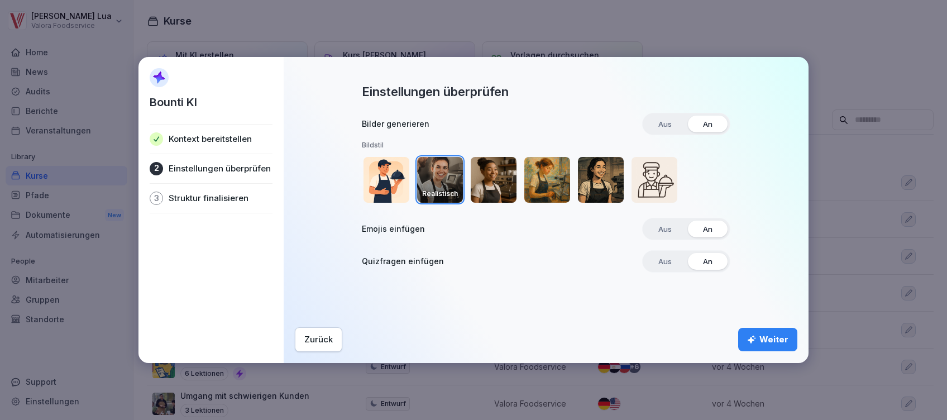
click at [772, 342] on div "Weiter" at bounding box center [767, 339] width 41 height 12
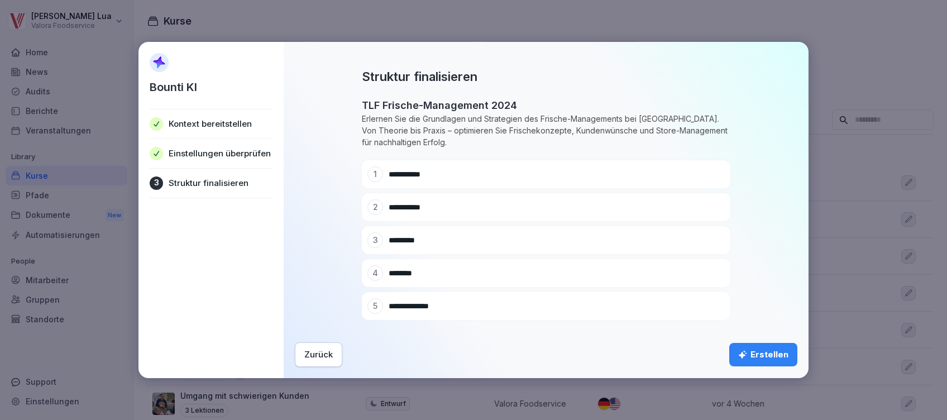
click at [711, 175] on icon at bounding box center [715, 174] width 8 height 8
click at [712, 173] on icon at bounding box center [715, 174] width 6 height 6
click at [325, 356] on div "Zurück" at bounding box center [318, 355] width 28 height 12
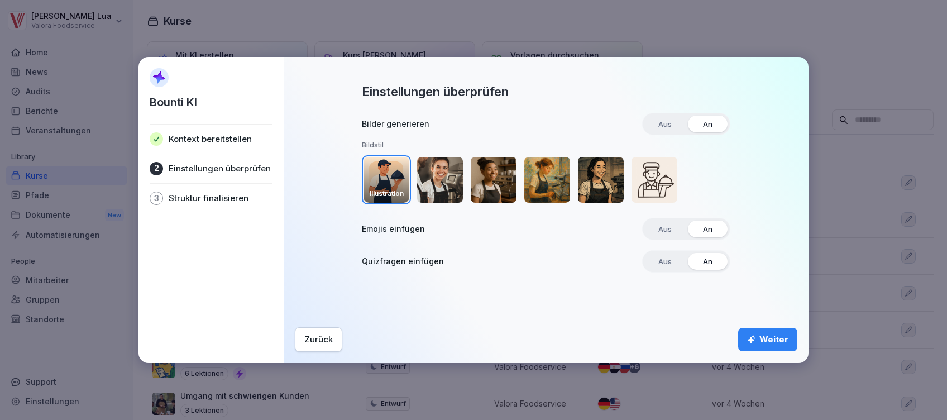
click at [641, 176] on img "button" at bounding box center [655, 180] width 46 height 46
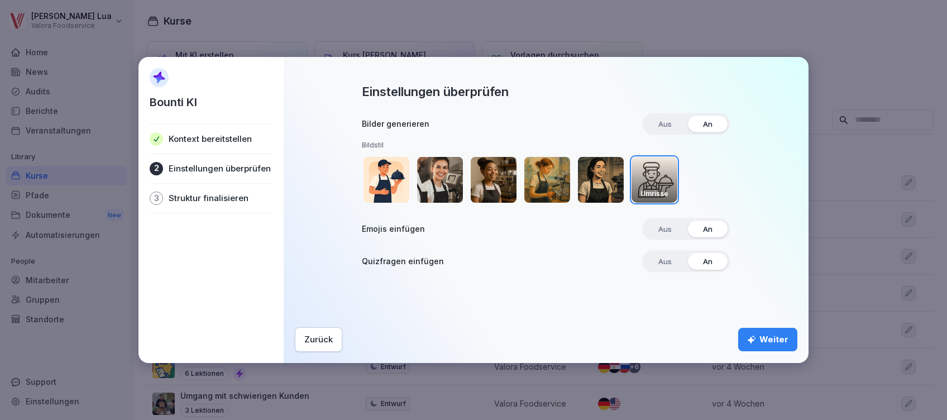
click at [437, 170] on img "button" at bounding box center [440, 180] width 46 height 46
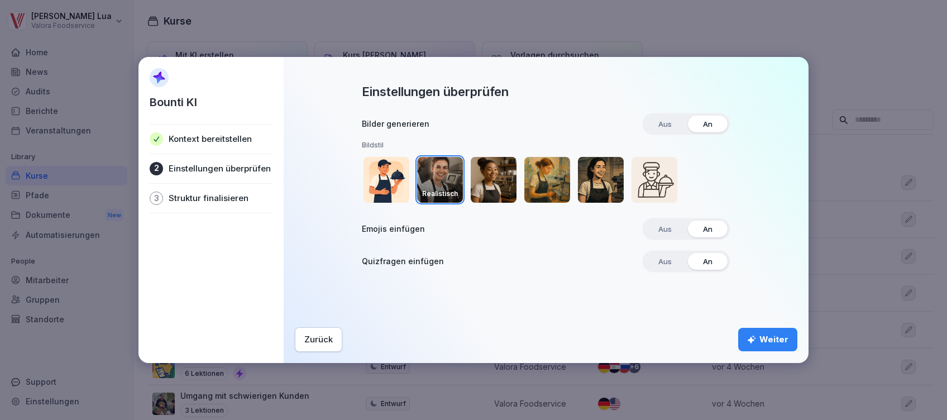
click at [781, 331] on button "Weiter" at bounding box center [767, 339] width 59 height 23
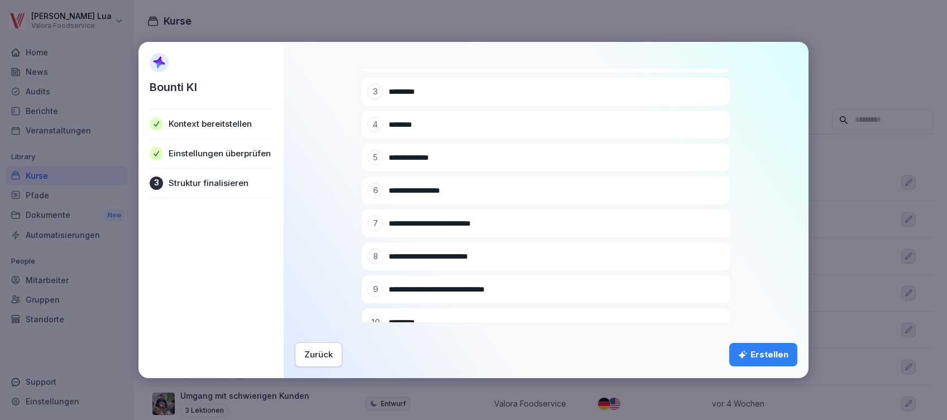
scroll to position [213, 0]
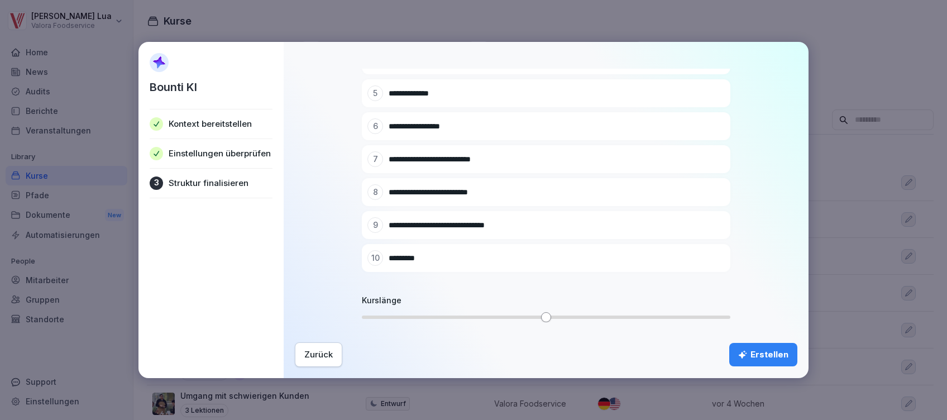
click at [773, 349] on div "Erstellen" at bounding box center [763, 355] width 50 height 12
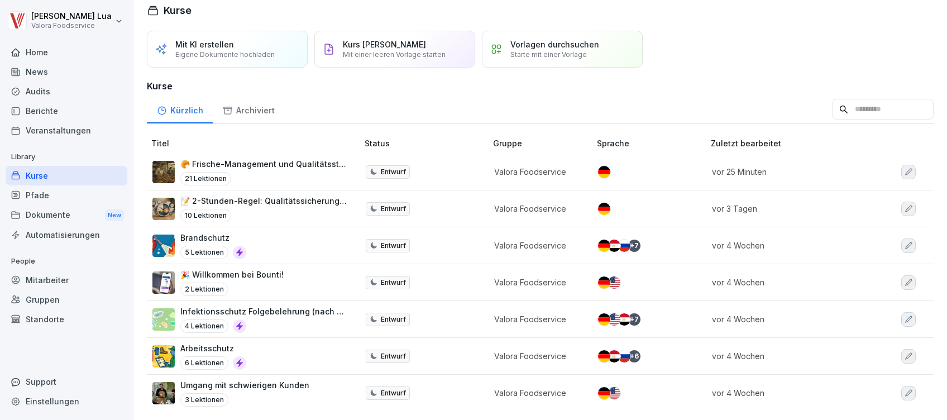
scroll to position [0, 0]
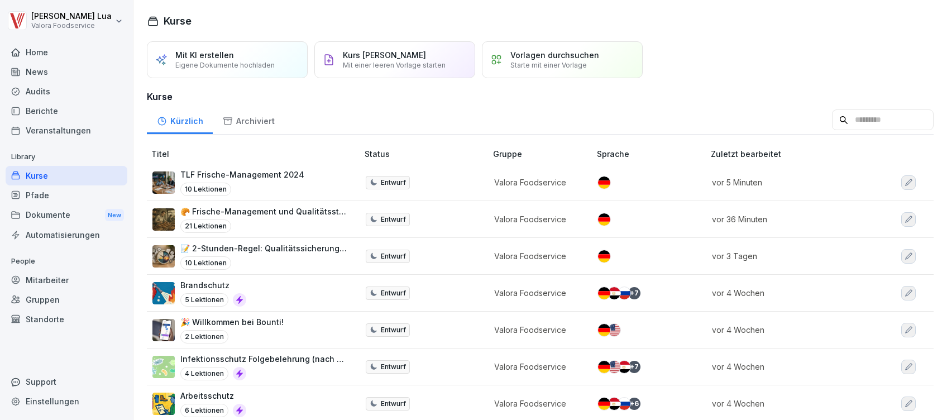
click at [257, 174] on p "TLF Frische-Management 2024" at bounding box center [242, 175] width 124 height 12
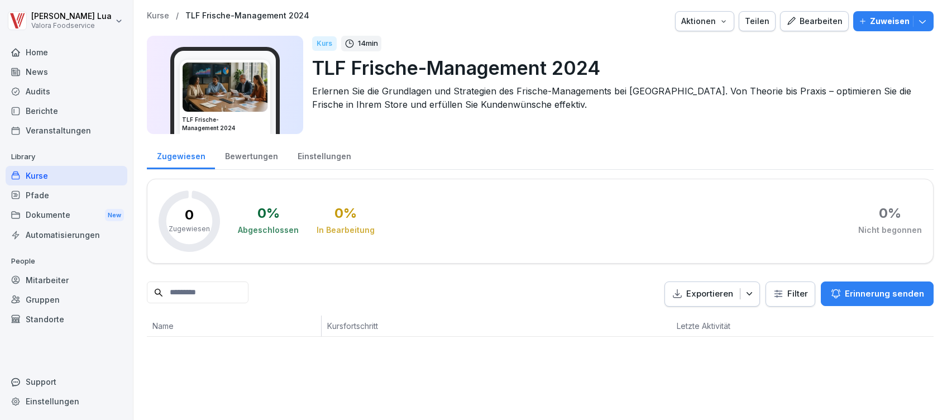
click at [694, 20] on div "Aktionen" at bounding box center [704, 21] width 47 height 12
click at [917, 22] on icon "button" at bounding box center [922, 21] width 11 height 11
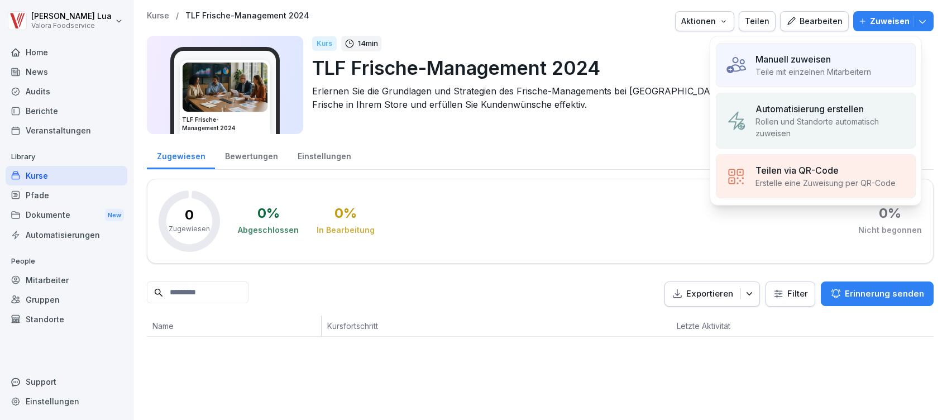
click at [917, 22] on icon "button" at bounding box center [922, 21] width 11 height 11
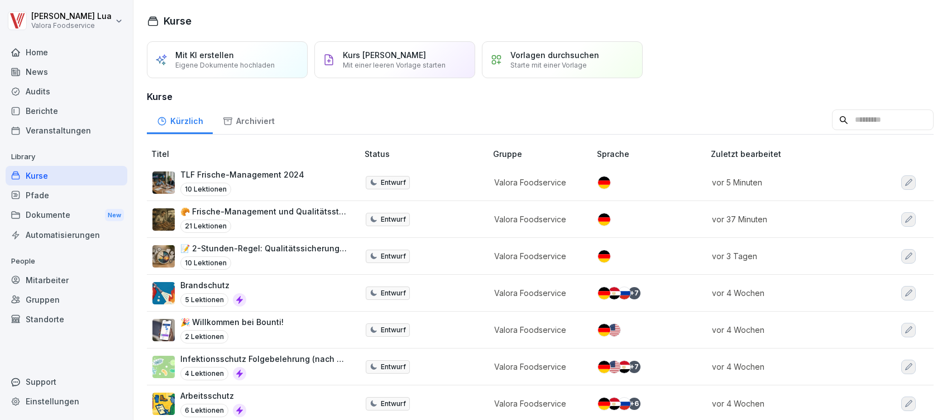
click at [250, 176] on p "TLF Frische-Management 2024" at bounding box center [242, 175] width 124 height 12
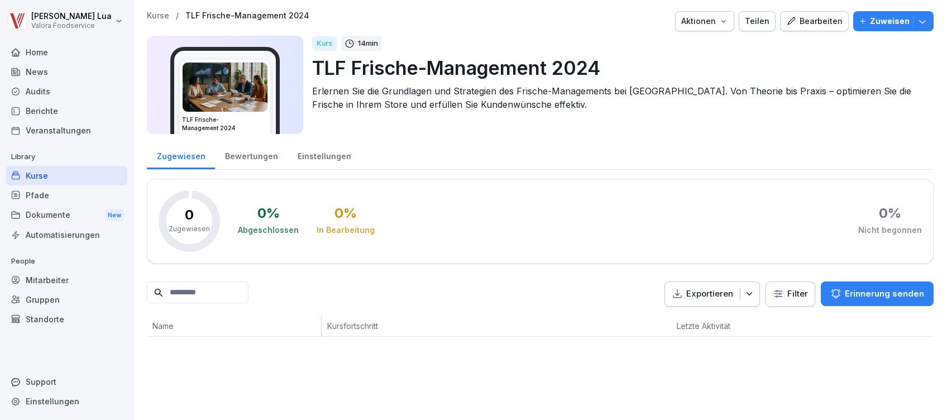
click at [880, 13] on button "Zuweisen" at bounding box center [893, 21] width 80 height 20
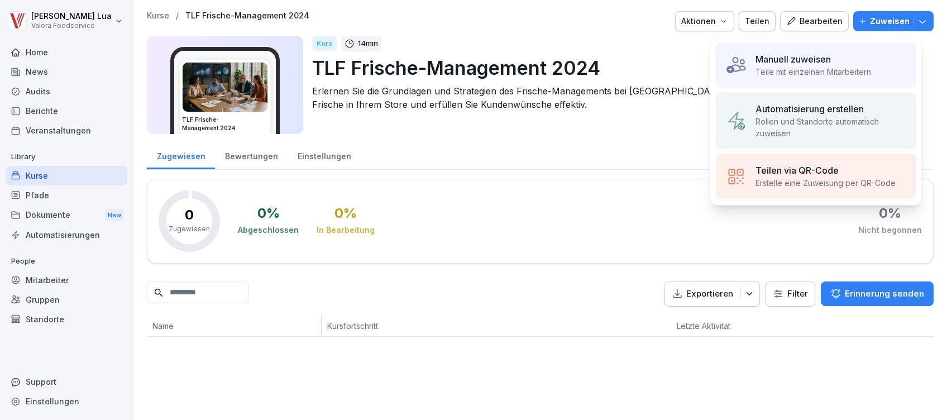
click at [814, 70] on p "Teile mit einzelnen Mitarbeitern" at bounding box center [814, 72] width 116 height 12
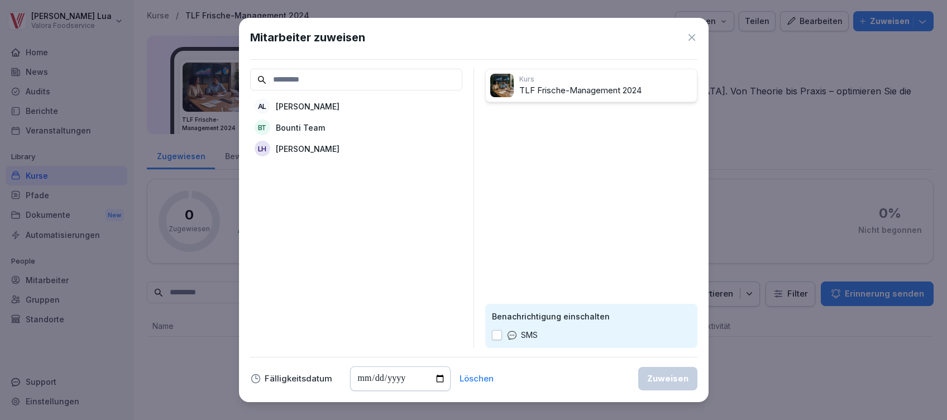
click at [298, 103] on p "[PERSON_NAME]" at bounding box center [308, 107] width 64 height 12
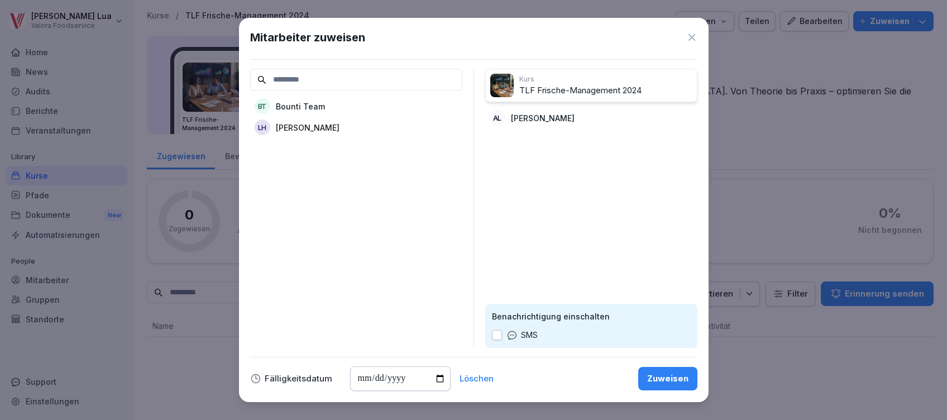
click at [676, 375] on div "Zuweisen" at bounding box center [667, 379] width 41 height 12
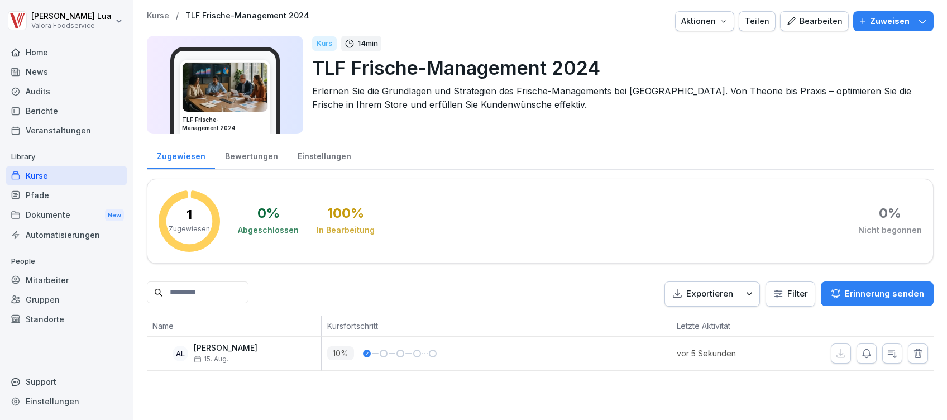
click at [816, 23] on div "Bearbeiten" at bounding box center [814, 21] width 56 height 12
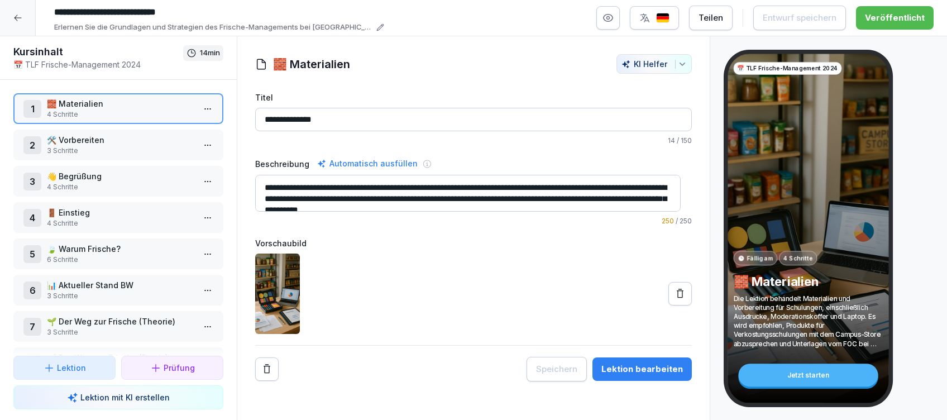
click at [146, 148] on p "3 Schritte" at bounding box center [120, 151] width 147 height 10
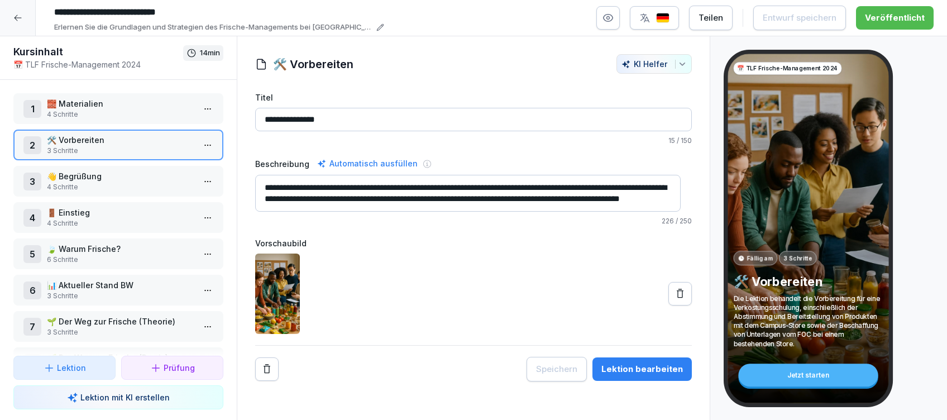
click at [106, 178] on p "👋 Begrüßung" at bounding box center [120, 176] width 147 height 12
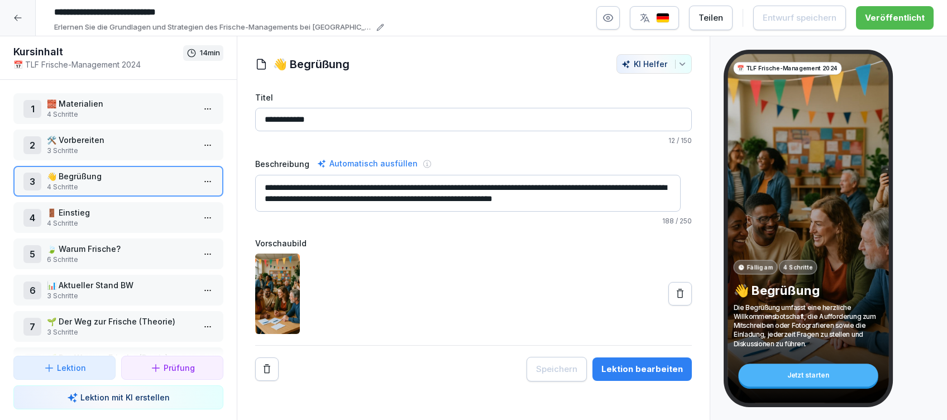
click at [655, 371] on div "Lektion bearbeiten" at bounding box center [643, 369] width 82 height 12
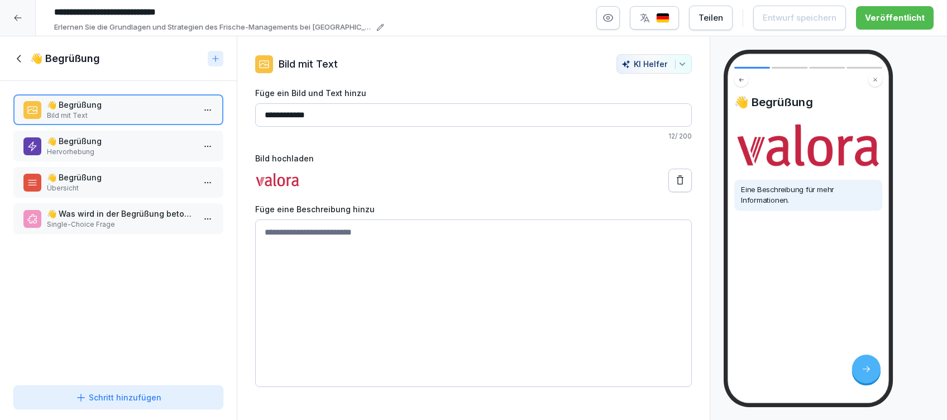
click at [164, 144] on p "👋 Begrüßung" at bounding box center [120, 141] width 147 height 12
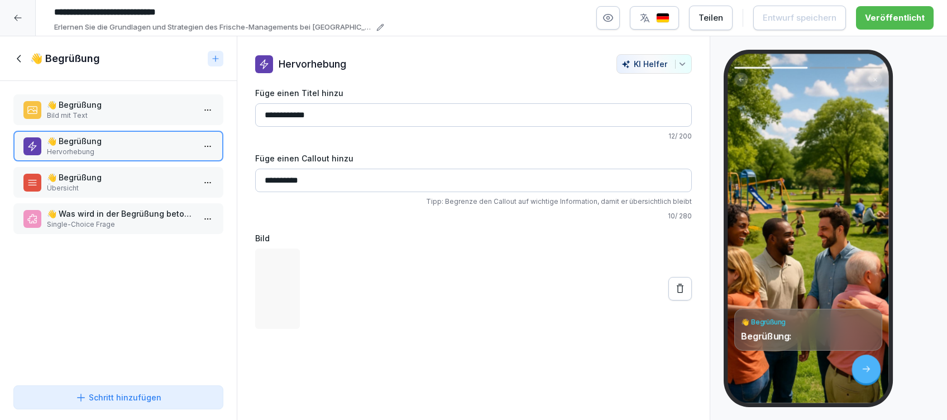
click at [98, 183] on p "Übersicht" at bounding box center [120, 188] width 147 height 10
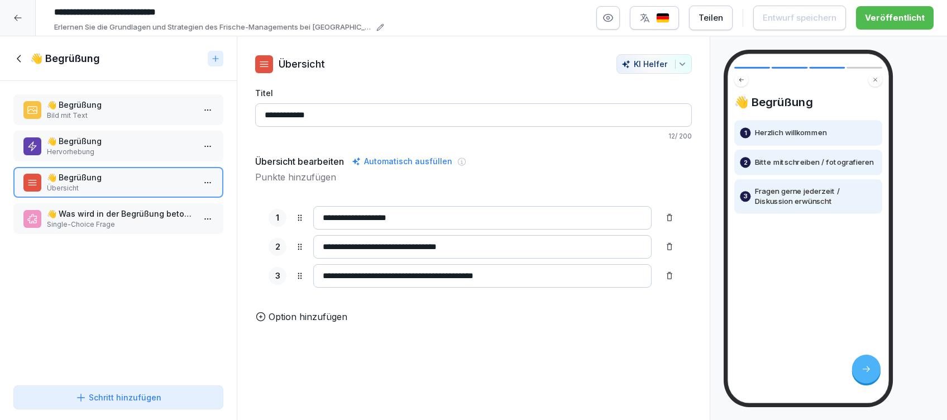
click at [107, 220] on p "Single-Choice Frage" at bounding box center [120, 224] width 147 height 10
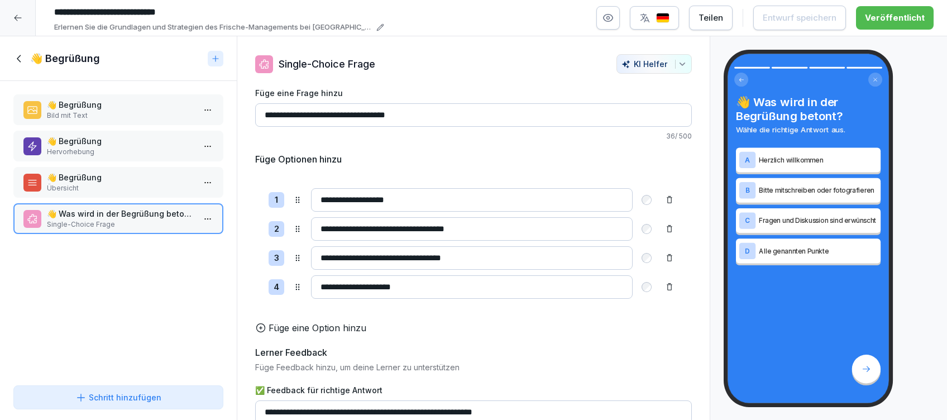
click at [24, 57] on icon at bounding box center [19, 59] width 12 height 12
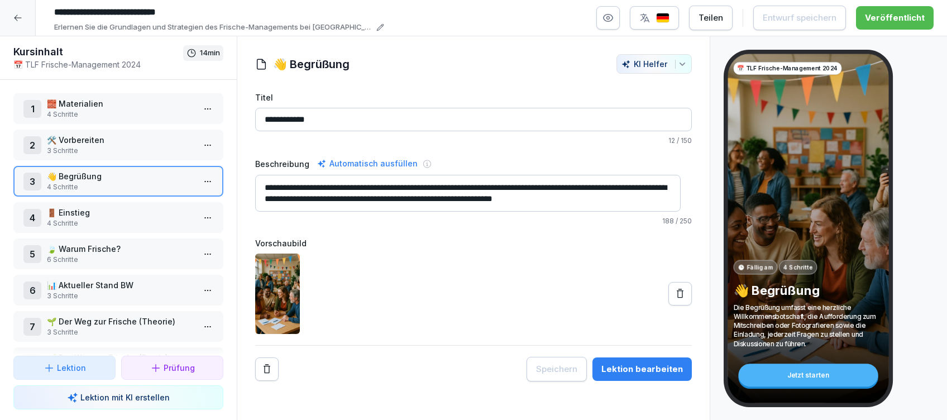
click at [135, 229] on div "4 🚪 Einstieg 4 Schritte" at bounding box center [118, 217] width 210 height 31
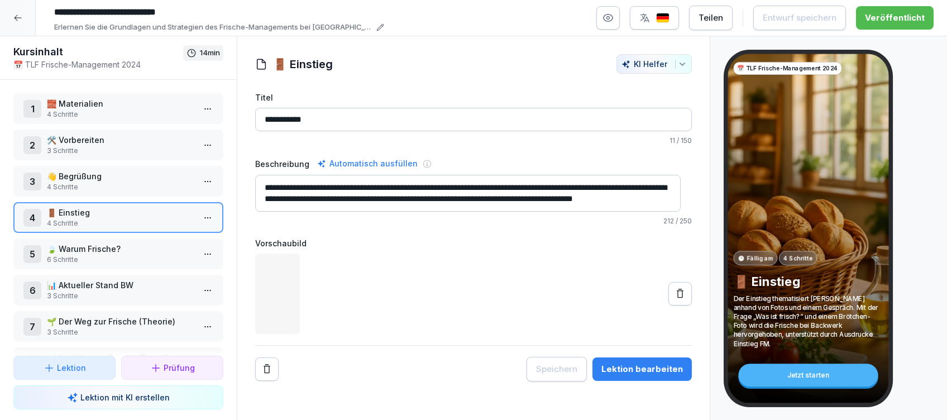
click at [125, 260] on p "6 Schritte" at bounding box center [120, 260] width 147 height 10
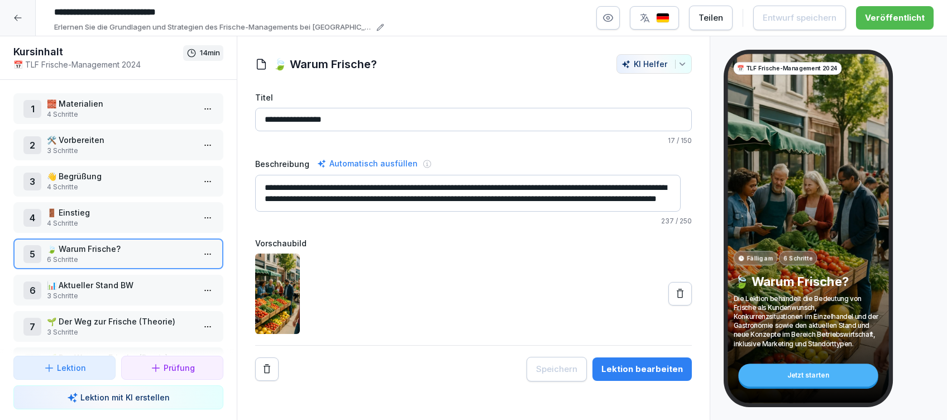
click at [98, 287] on p "📊 Aktueller Stand BW" at bounding box center [120, 285] width 147 height 12
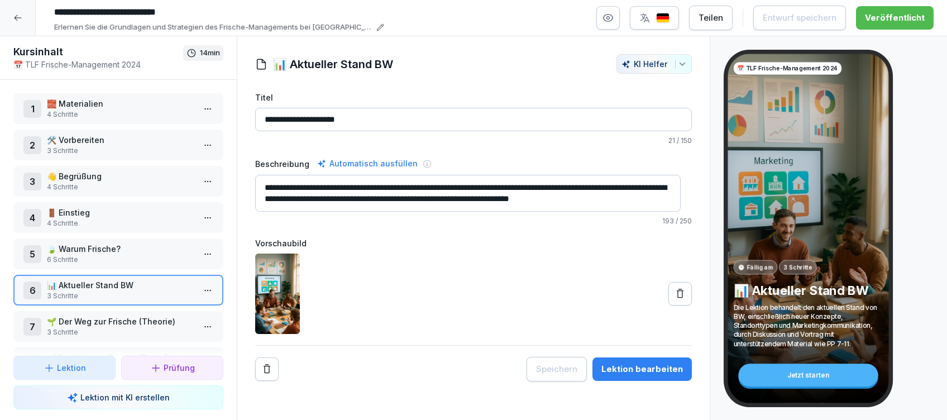
click at [79, 251] on p "🍃 Warum Frische?" at bounding box center [120, 249] width 147 height 12
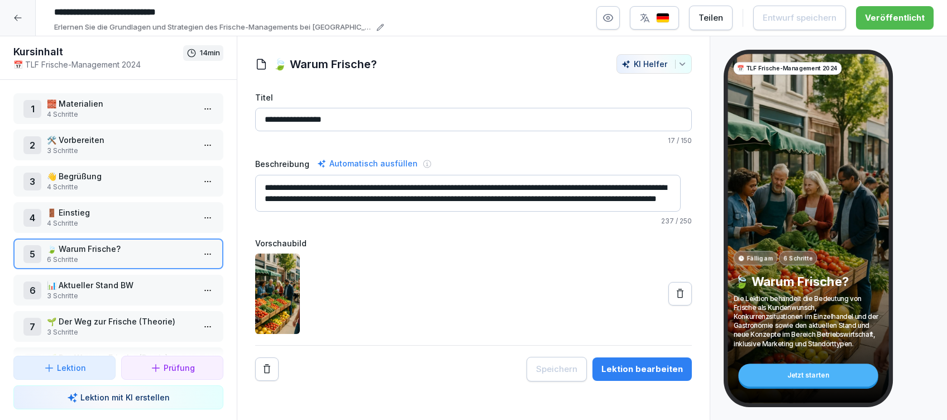
click at [638, 371] on div "Lektion bearbeiten" at bounding box center [643, 369] width 82 height 12
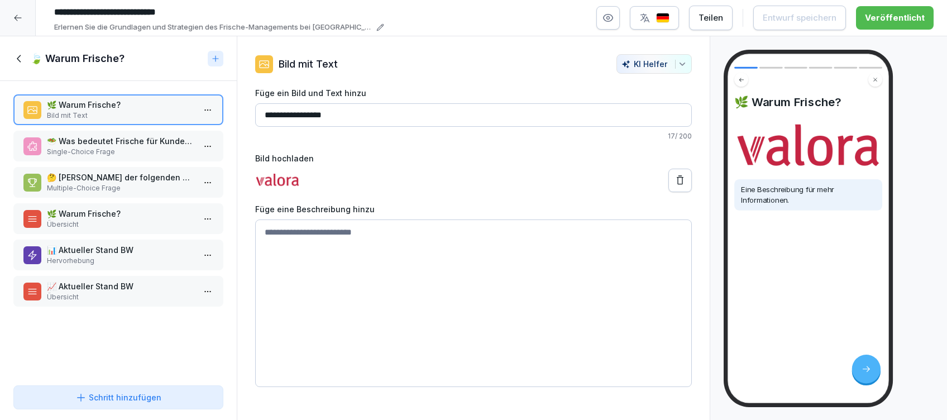
click at [74, 149] on p "Single-Choice Frage" at bounding box center [120, 152] width 147 height 10
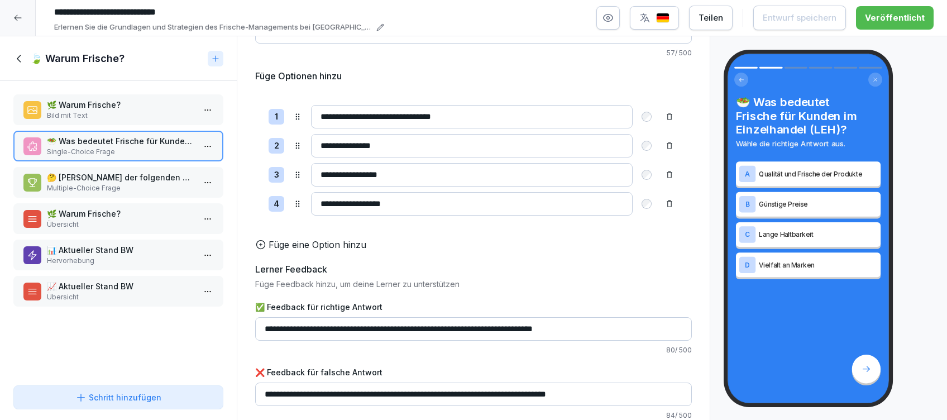
scroll to position [105, 0]
click at [133, 180] on p "🤔 [PERSON_NAME] der folgenden Aspekte könnten Kundenwünsche im Einzelhandel sei…" at bounding box center [120, 177] width 147 height 12
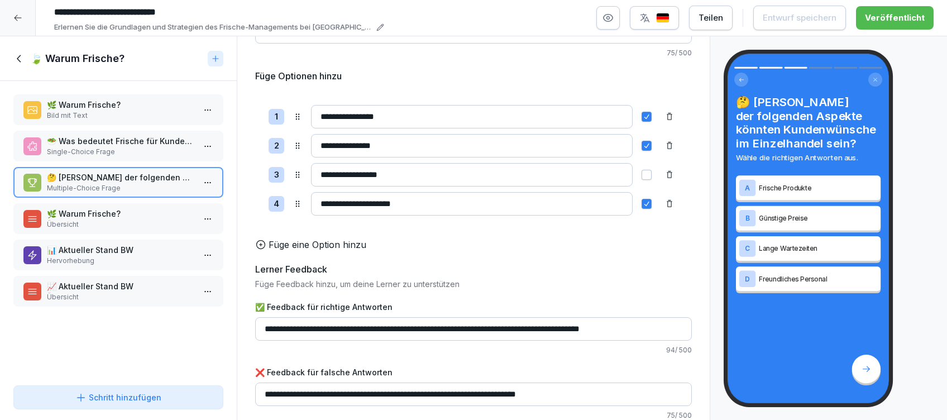
click at [118, 213] on p "🌿 Warum Frische?" at bounding box center [120, 214] width 147 height 12
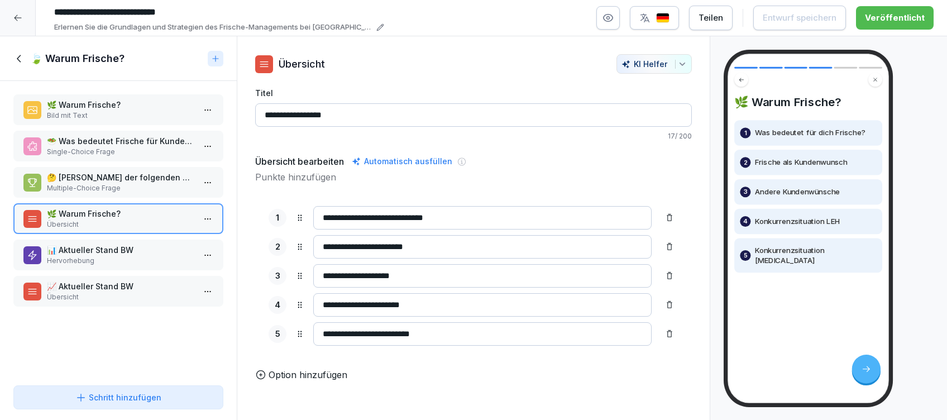
click at [116, 244] on p "📊 Aktueller Stand BW" at bounding box center [120, 250] width 147 height 12
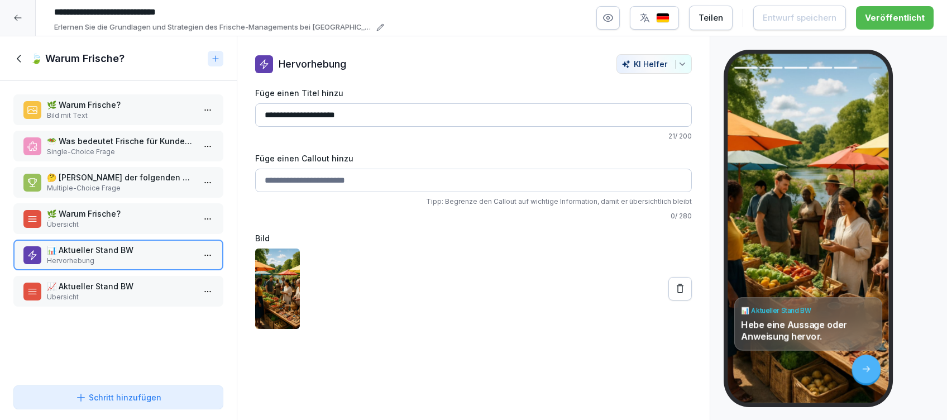
click at [103, 299] on p "Übersicht" at bounding box center [120, 297] width 147 height 10
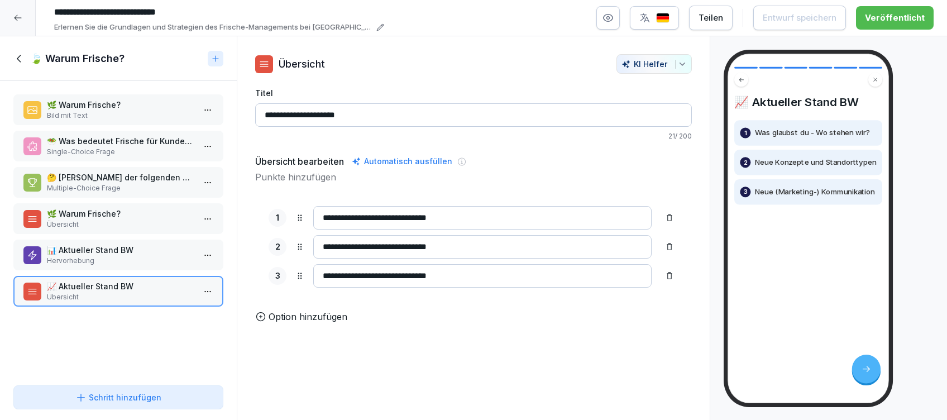
click at [20, 60] on icon at bounding box center [19, 59] width 12 height 12
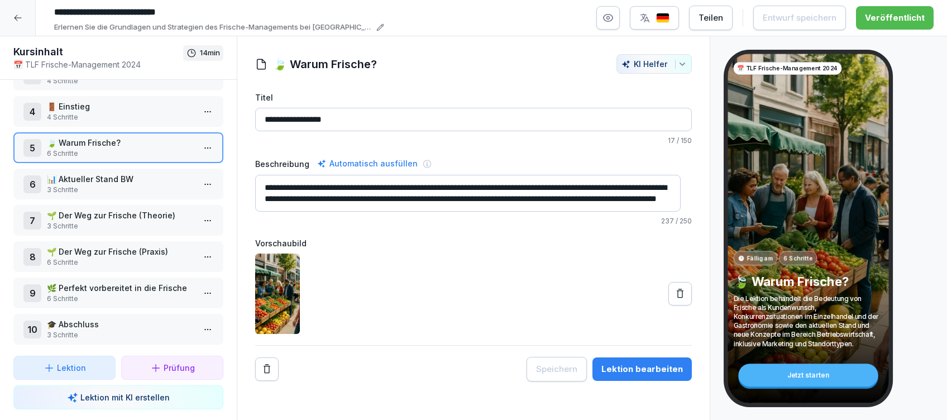
scroll to position [117, 0]
click at [87, 328] on p "3 Schritte" at bounding box center [120, 333] width 147 height 10
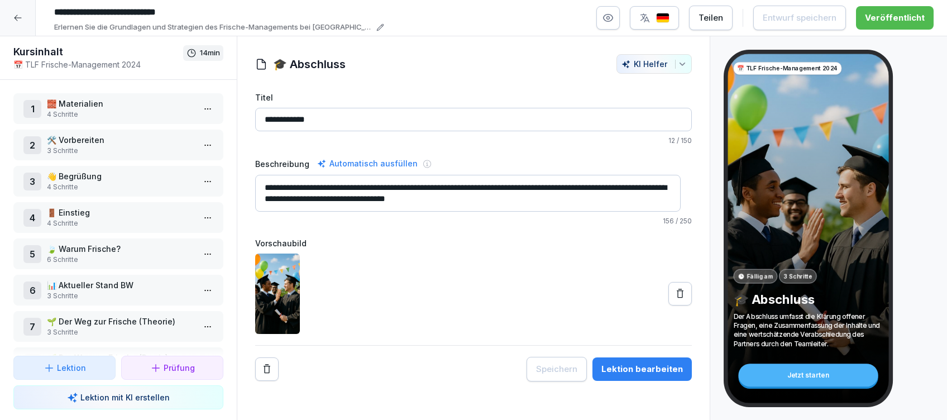
click at [11, 23] on div at bounding box center [18, 18] width 36 height 36
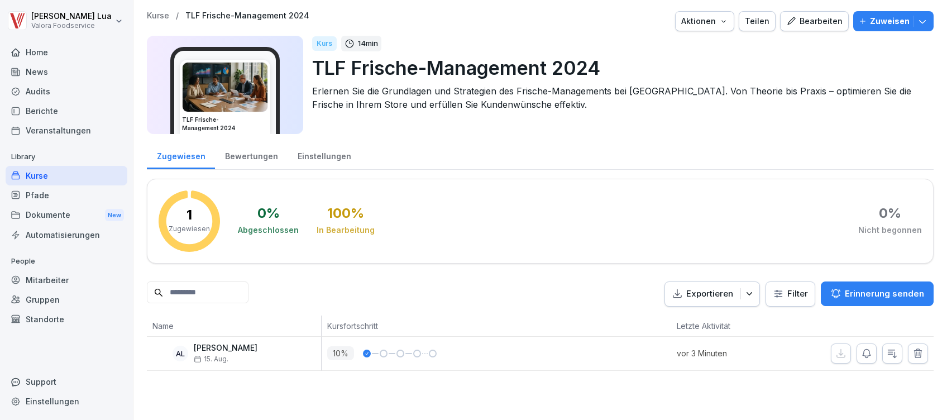
click at [40, 51] on div "Home" at bounding box center [67, 52] width 122 height 20
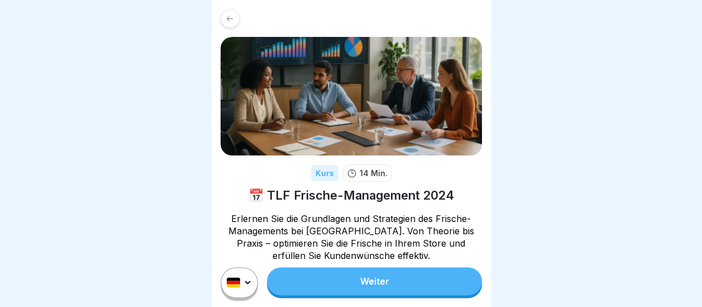
scroll to position [8, 0]
click at [408, 278] on link "Weiter" at bounding box center [374, 281] width 214 height 28
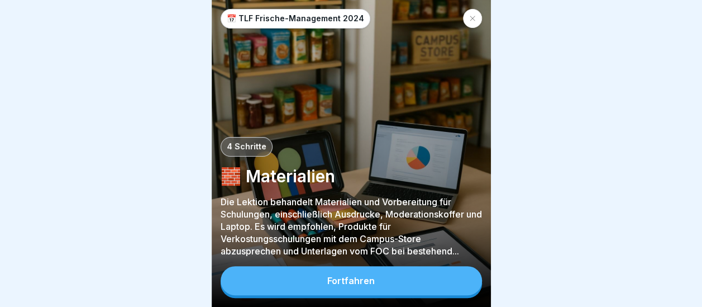
click at [385, 285] on button "Fortfahren" at bounding box center [351, 280] width 261 height 29
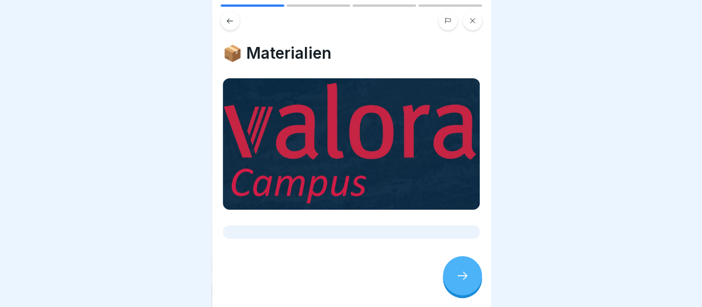
click at [464, 282] on icon at bounding box center [462, 275] width 13 height 13
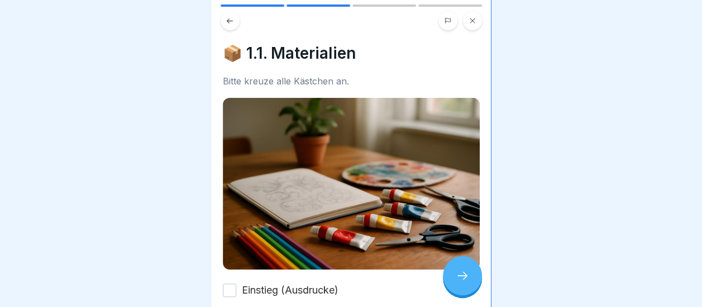
click at [464, 282] on icon at bounding box center [462, 275] width 13 height 13
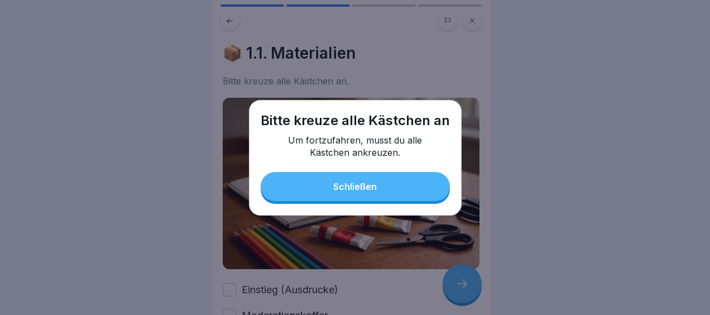
click at [393, 188] on button "Schließen" at bounding box center [355, 186] width 189 height 29
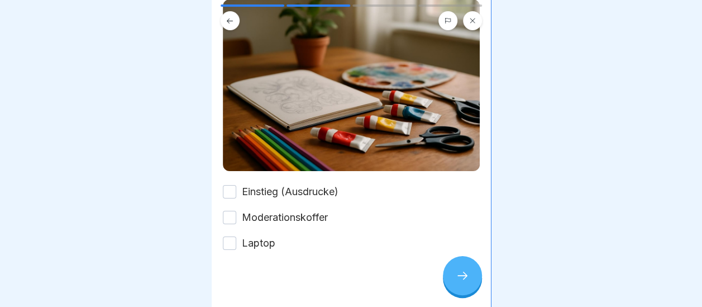
scroll to position [103, 0]
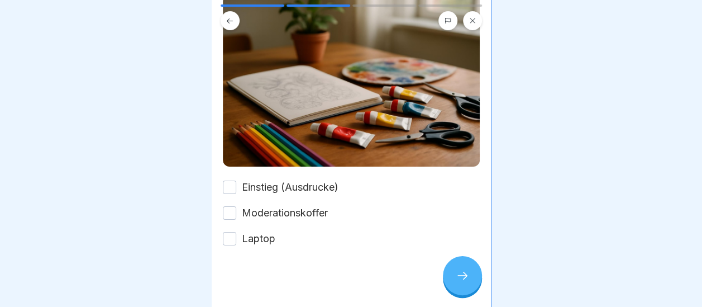
click at [235, 180] on button "Einstieg (Ausdrucke)" at bounding box center [229, 186] width 13 height 13
click at [232, 206] on button "Moderationskoffer" at bounding box center [229, 212] width 13 height 13
click at [230, 232] on button "Laptop" at bounding box center [229, 238] width 13 height 13
click at [470, 281] on div at bounding box center [462, 275] width 39 height 39
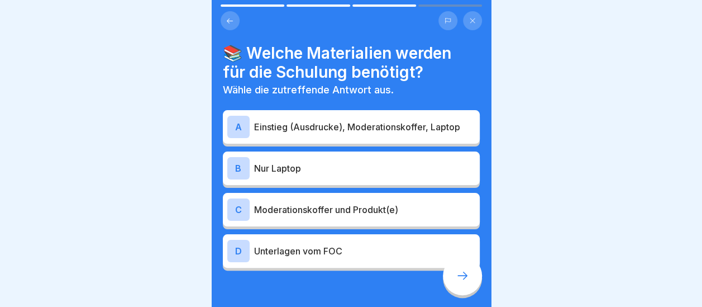
scroll to position [30, 0]
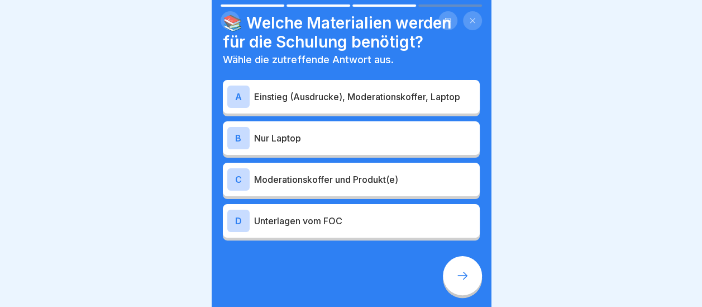
click at [465, 277] on icon at bounding box center [462, 275] width 13 height 13
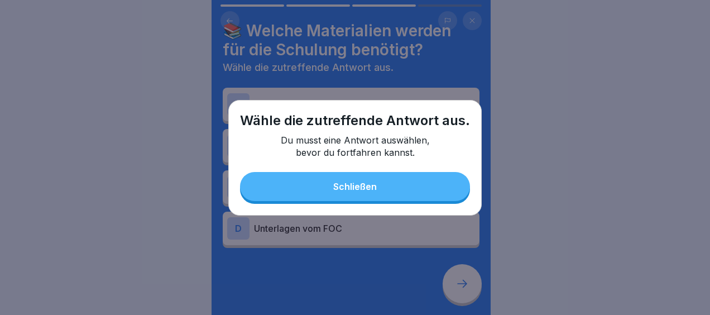
click at [404, 178] on button "Schließen" at bounding box center [355, 186] width 230 height 29
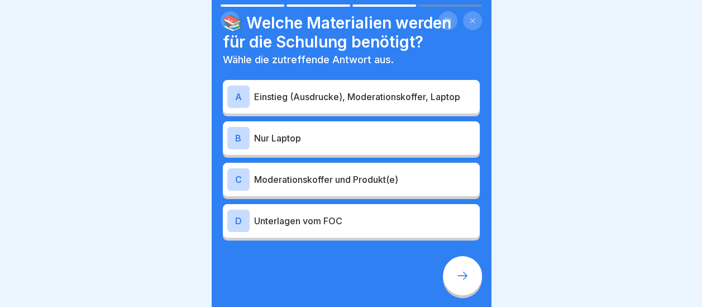
scroll to position [8, 0]
click at [471, 273] on div at bounding box center [462, 275] width 39 height 39
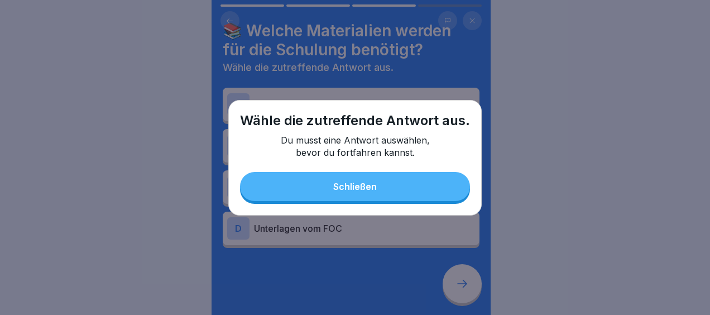
click at [389, 189] on button "Schließen" at bounding box center [355, 186] width 230 height 29
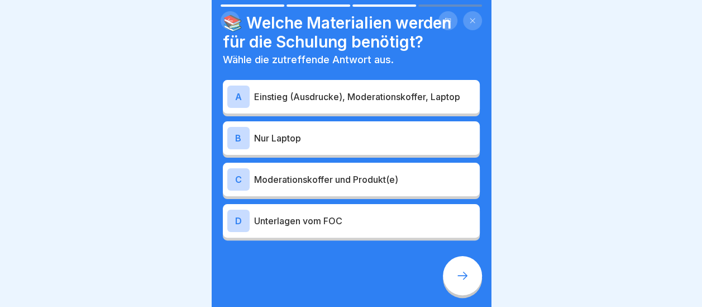
click at [359, 94] on p "Einstieg (Ausdrucke), Moderationskoffer, Laptop" at bounding box center [364, 96] width 221 height 13
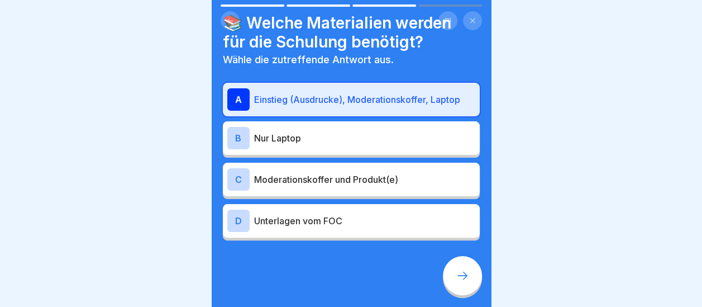
click at [457, 281] on icon at bounding box center [462, 275] width 13 height 13
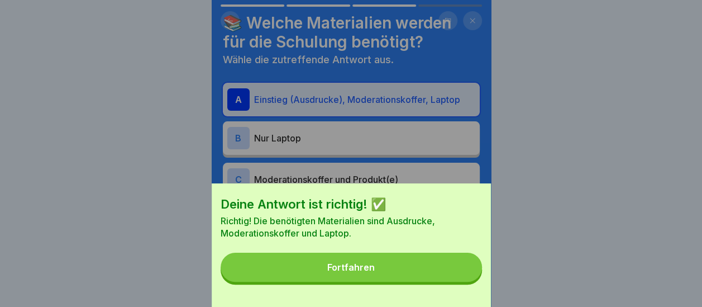
click at [381, 280] on button "Fortfahren" at bounding box center [351, 266] width 261 height 29
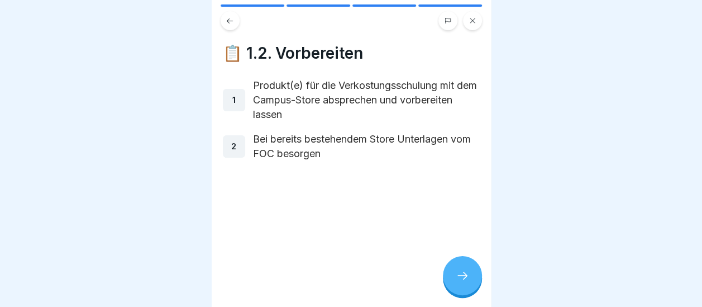
click at [460, 282] on icon at bounding box center [462, 275] width 13 height 13
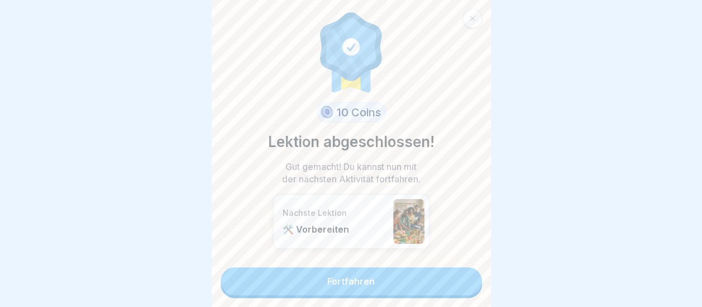
click at [393, 284] on link "Fortfahren" at bounding box center [351, 281] width 261 height 28
